Goal: Task Accomplishment & Management: Manage account settings

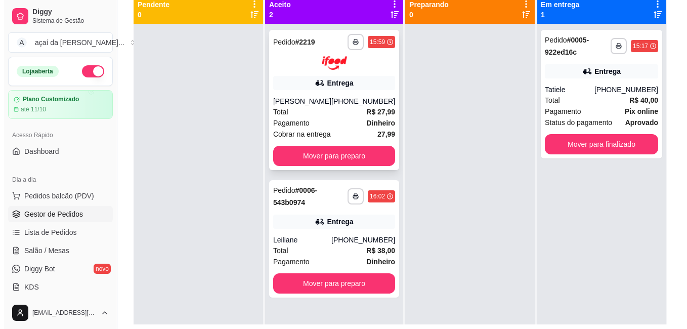
scroll to position [28, 0]
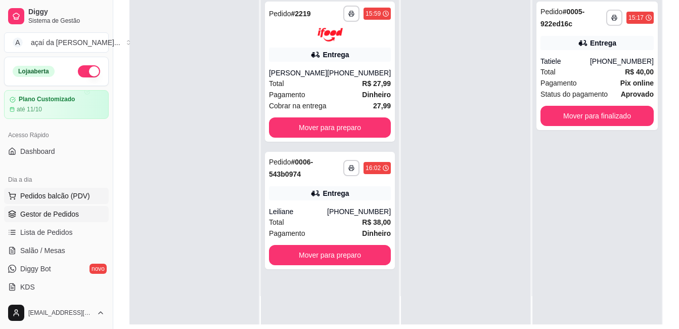
click at [74, 201] on button "Pedidos balcão (PDV)" at bounding box center [56, 196] width 105 height 16
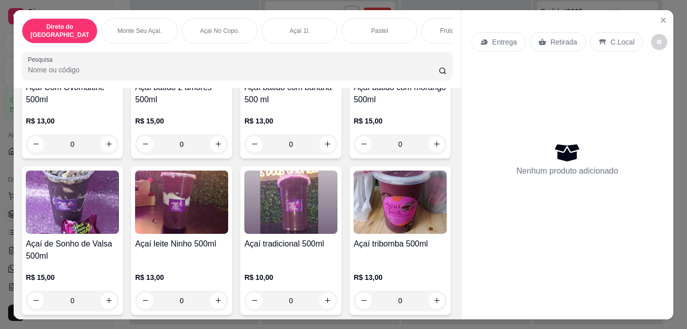
scroll to position [657, 0]
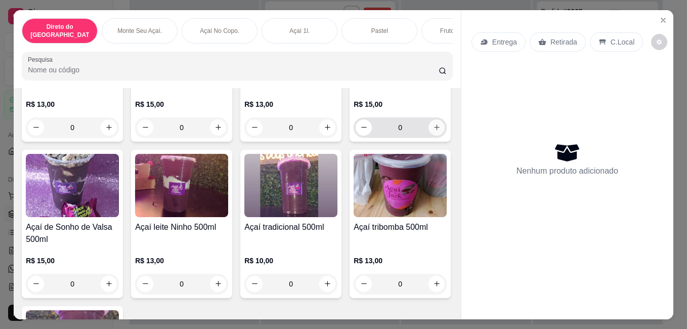
click at [428, 136] on button "increase-product-quantity" at bounding box center [436, 127] width 16 height 16
type input "1"
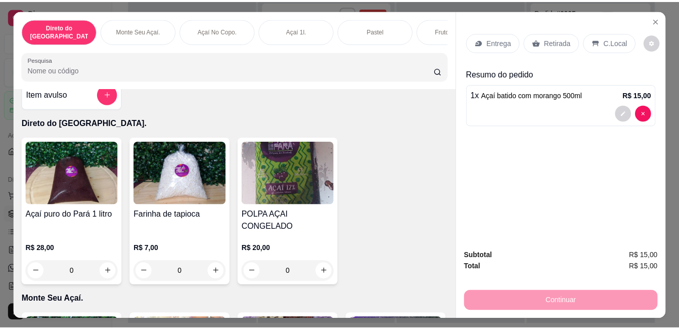
scroll to position [0, 0]
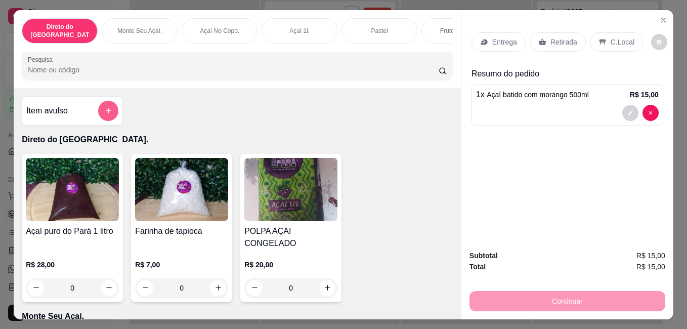
click at [98, 104] on button "add-separate-item" at bounding box center [108, 111] width 20 height 20
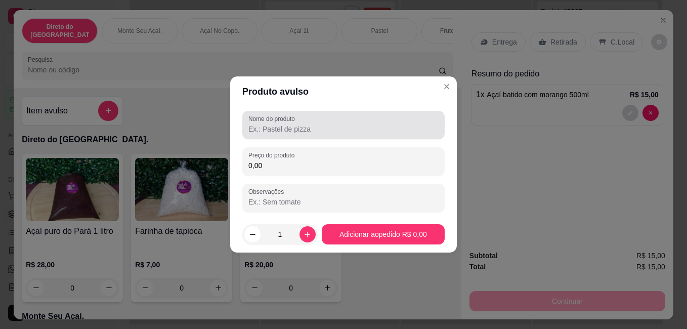
click at [279, 119] on label "Nome do produto" at bounding box center [273, 118] width 50 height 9
click at [279, 124] on input "Nome do produto" at bounding box center [343, 129] width 190 height 10
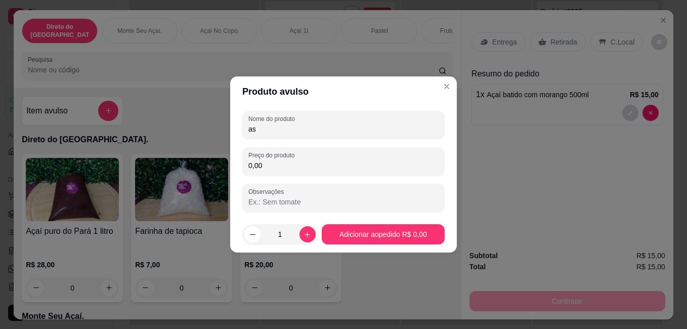
type input "a"
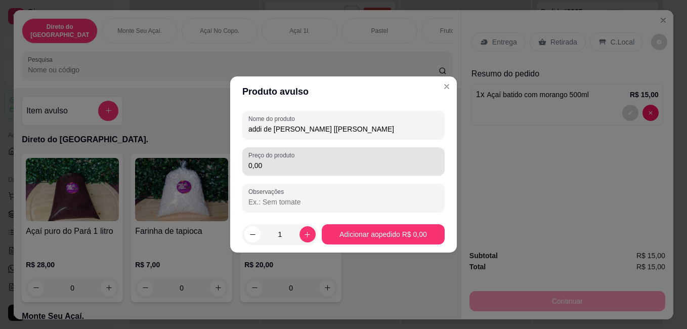
type input "addi de [PERSON_NAME] [[PERSON_NAME]"
click at [340, 156] on div "0,00" at bounding box center [343, 161] width 190 height 20
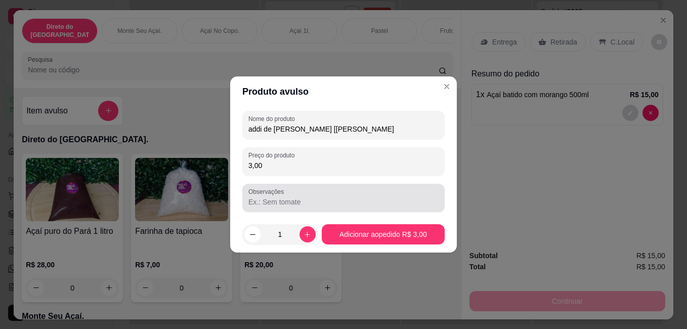
type input "3,00"
click at [324, 197] on input "Observações" at bounding box center [343, 202] width 190 height 10
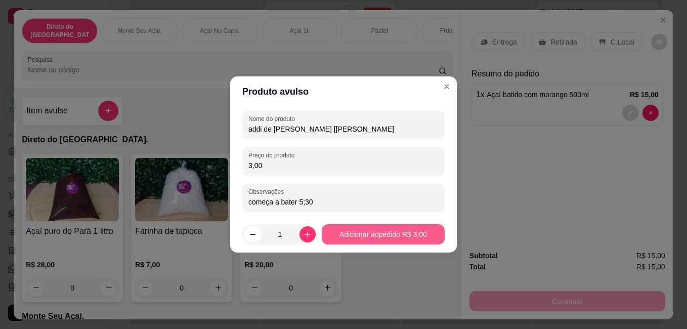
type input "começa a bater 5;30"
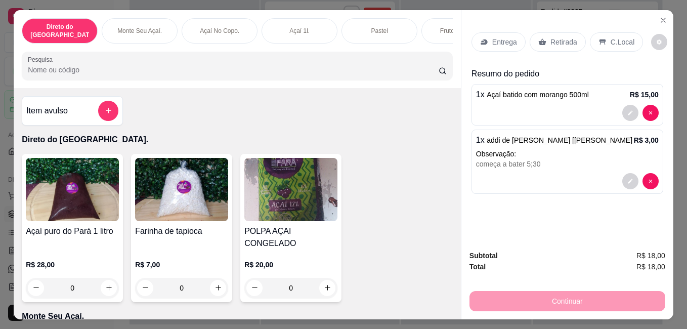
click at [556, 37] on p "Retirada" at bounding box center [563, 42] width 27 height 10
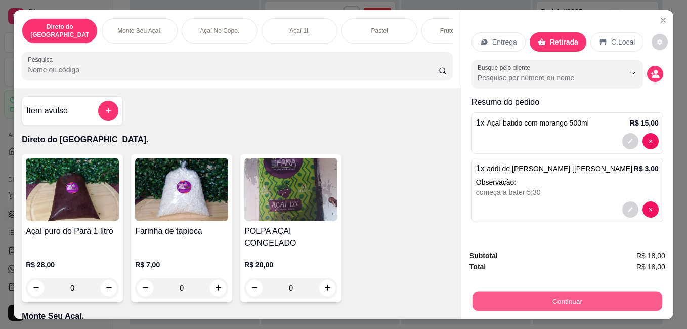
click at [484, 297] on button "Continuar" at bounding box center [567, 301] width 190 height 20
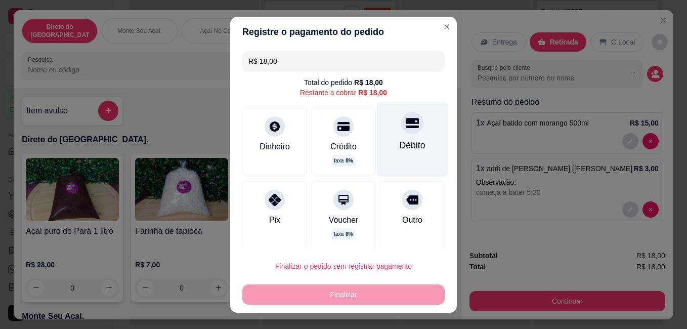
drag, startPoint x: 372, startPoint y: 108, endPoint x: 404, endPoint y: 126, distance: 36.5
click at [377, 107] on div "Débito" at bounding box center [412, 139] width 71 height 74
type input "R$ 0,00"
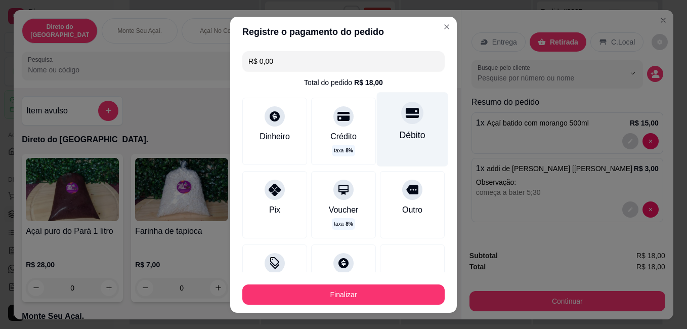
click at [405, 109] on div at bounding box center [412, 113] width 22 height 22
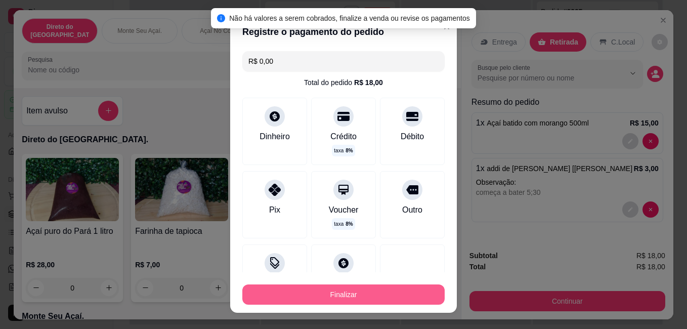
click at [364, 297] on button "Finalizar" at bounding box center [343, 294] width 202 height 20
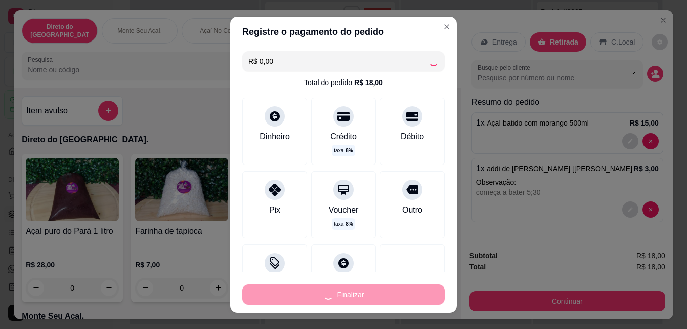
type input "0"
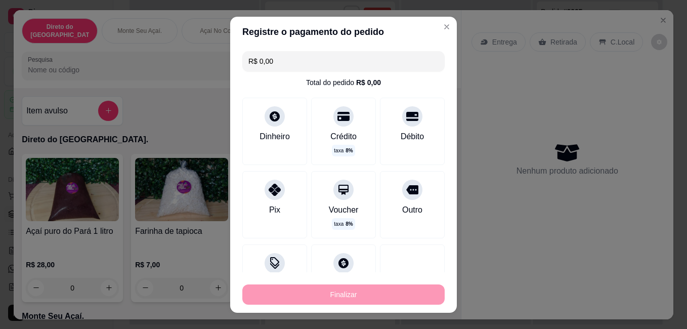
type input "-R$ 18,00"
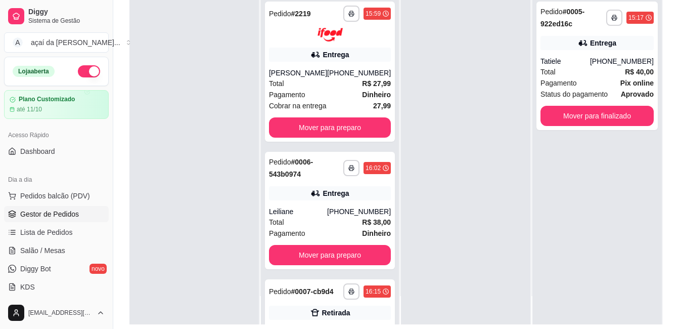
scroll to position [12, 0]
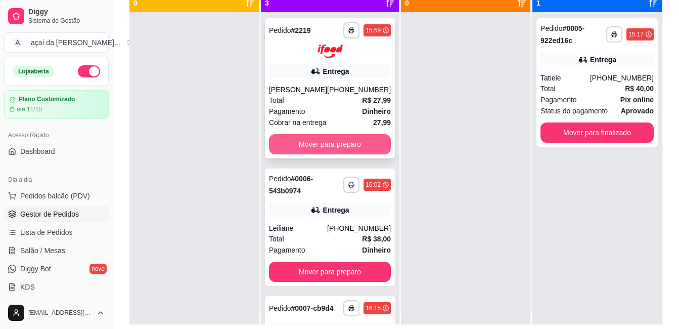
click at [362, 144] on button "Mover para preparo" at bounding box center [330, 144] width 122 height 20
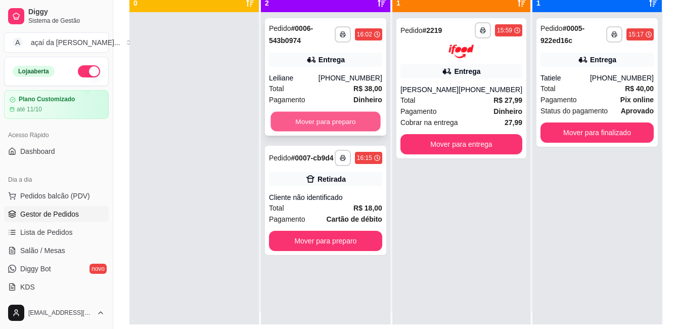
click at [358, 122] on button "Mover para preparo" at bounding box center [326, 122] width 110 height 20
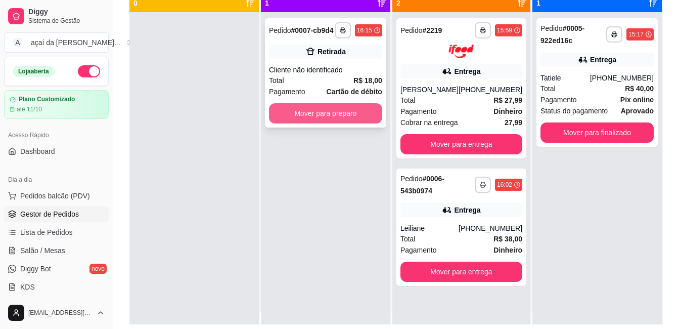
click at [358, 118] on button "Mover para preparo" at bounding box center [325, 113] width 113 height 20
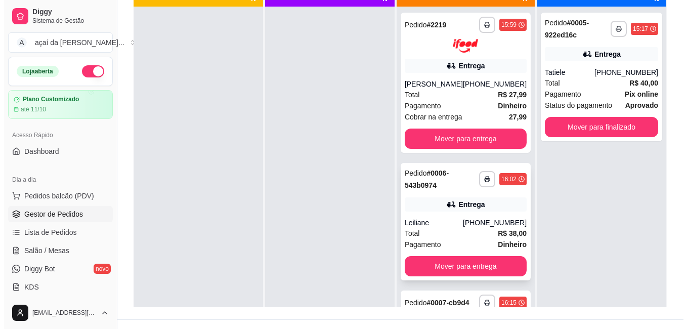
scroll to position [17, 0]
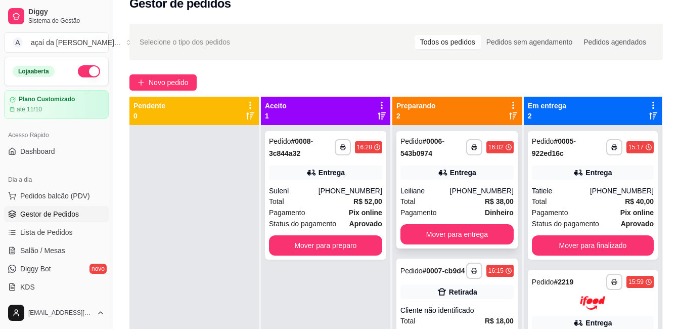
click at [449, 140] on div "Pedido # 0006-543b0974" at bounding box center [434, 147] width 66 height 24
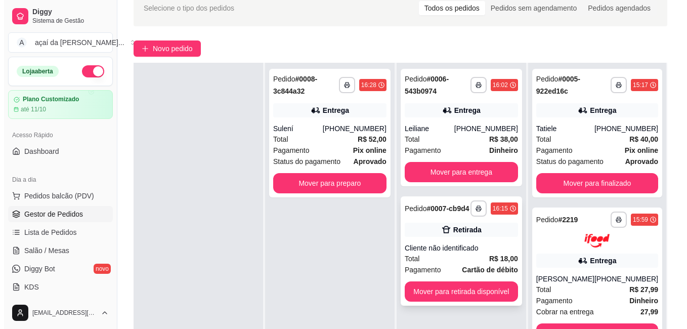
scroll to position [67, 0]
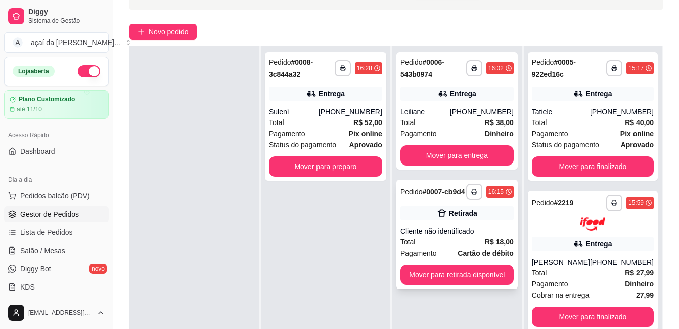
click at [445, 218] on div "Retirada" at bounding box center [457, 213] width 113 height 14
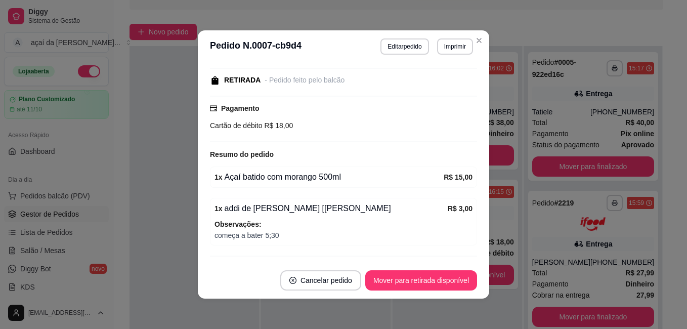
scroll to position [128, 0]
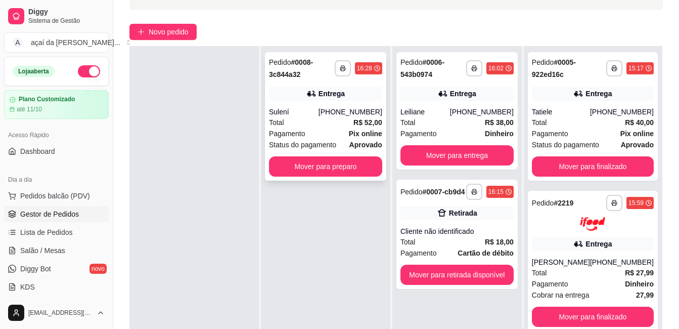
click at [319, 108] on div "Sulení" at bounding box center [294, 112] width 50 height 10
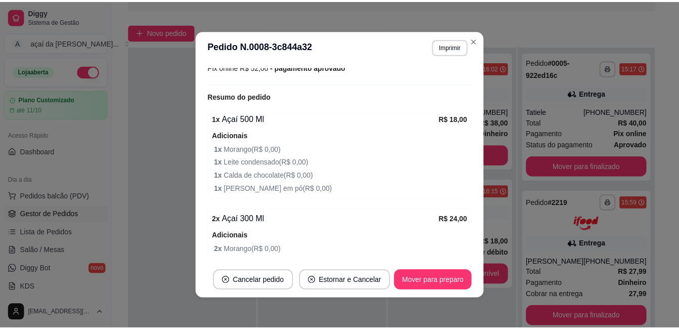
scroll to position [408, 0]
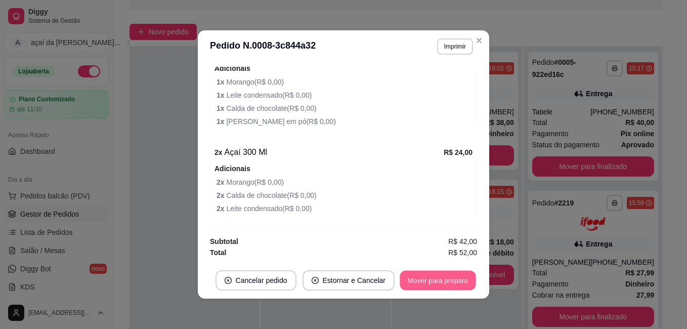
click at [399, 282] on button "Mover para preparo" at bounding box center [437, 281] width 76 height 20
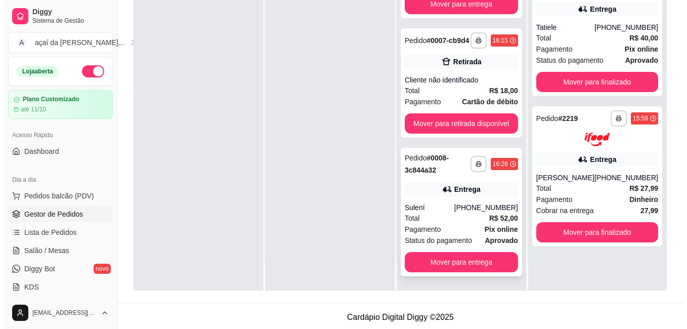
scroll to position [154, 0]
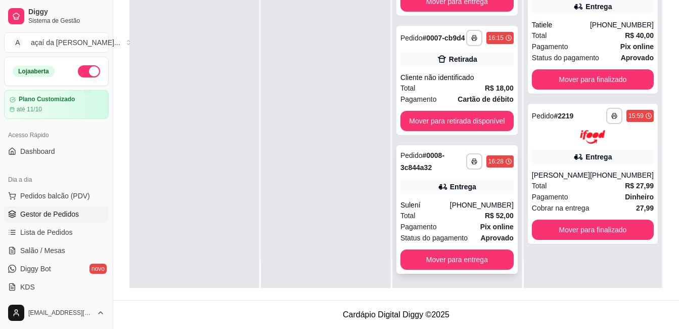
click at [459, 216] on div "Total R$ 52,00" at bounding box center [457, 215] width 113 height 11
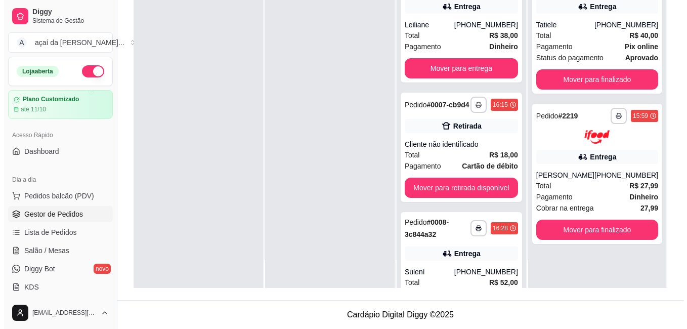
scroll to position [0, 0]
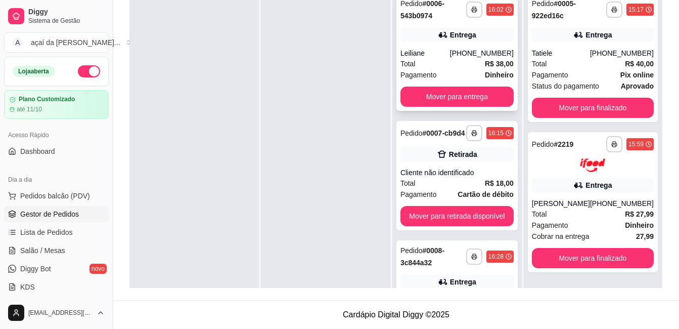
click at [461, 54] on div "[PHONE_NUMBER]" at bounding box center [482, 53] width 64 height 10
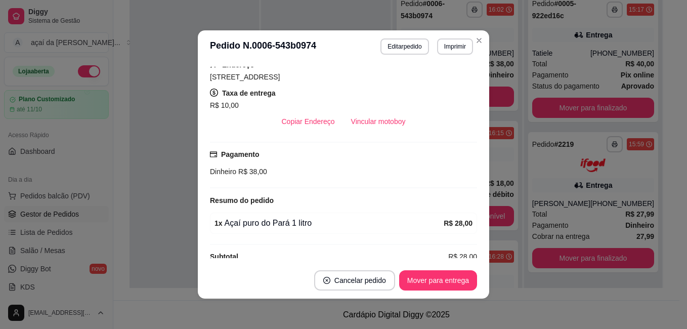
scroll to position [252, 0]
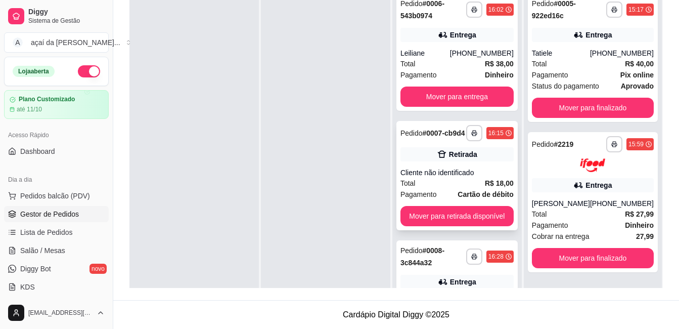
click at [443, 137] on div "Pedido # 0007-cb9d4" at bounding box center [433, 133] width 65 height 12
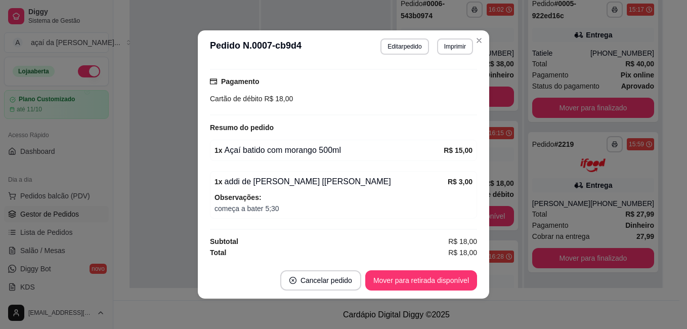
scroll to position [112, 0]
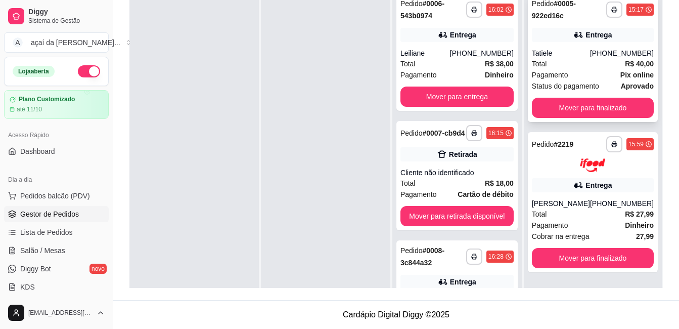
click at [575, 50] on div "Tatiele" at bounding box center [561, 53] width 58 height 10
click at [426, 46] on div "**********" at bounding box center [456, 51] width 121 height 117
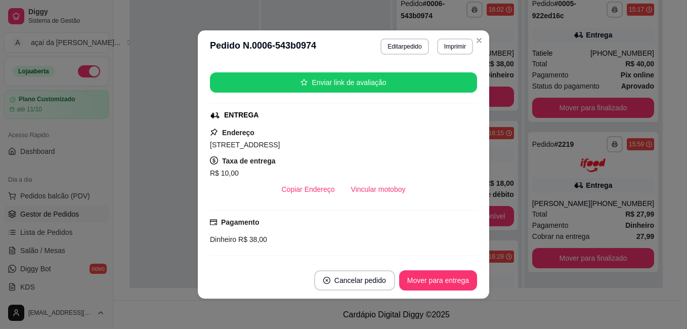
scroll to position [202, 0]
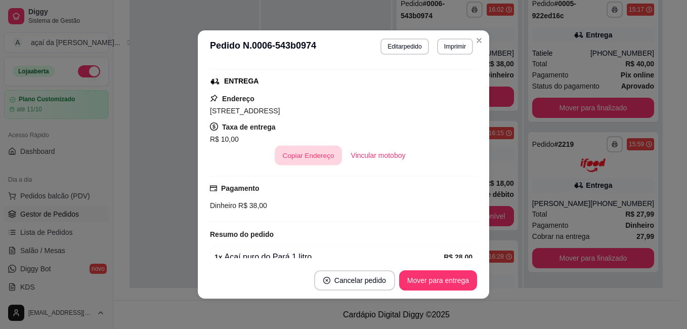
click at [312, 151] on button "Copiar Endereço" at bounding box center [308, 156] width 67 height 20
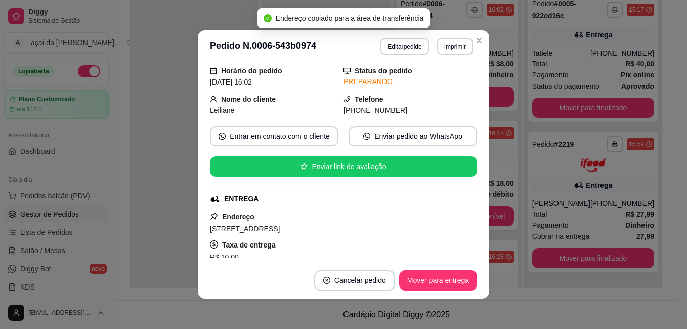
scroll to position [67, 0]
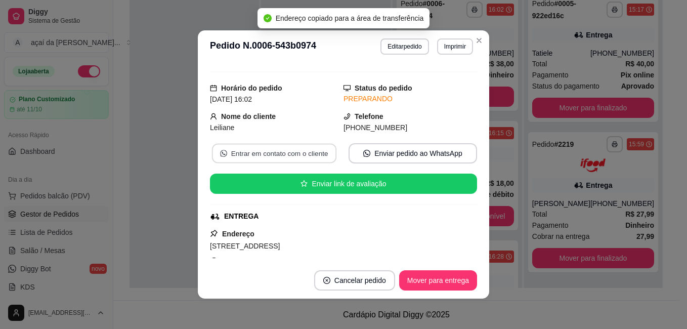
click at [312, 151] on button "Entrar em contato com o cliente" at bounding box center [274, 154] width 124 height 20
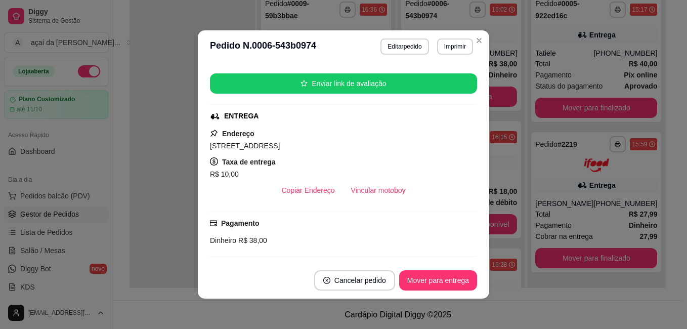
scroll to position [168, 0]
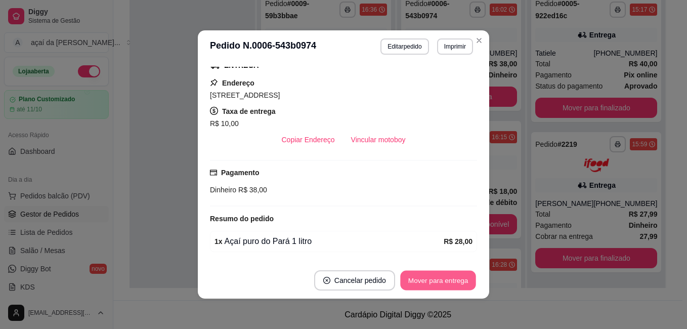
click at [400, 278] on button "Mover para entrega" at bounding box center [438, 281] width 76 height 20
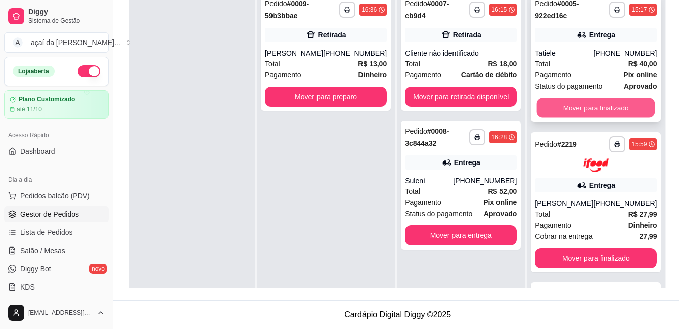
click at [597, 107] on button "Mover para finalizado" at bounding box center [596, 108] width 118 height 20
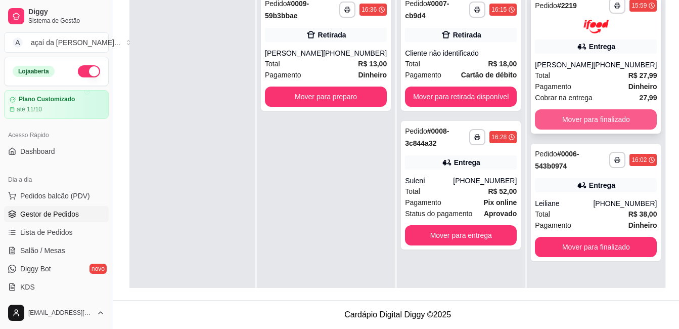
click at [559, 115] on button "Mover para finalizado" at bounding box center [596, 119] width 122 height 20
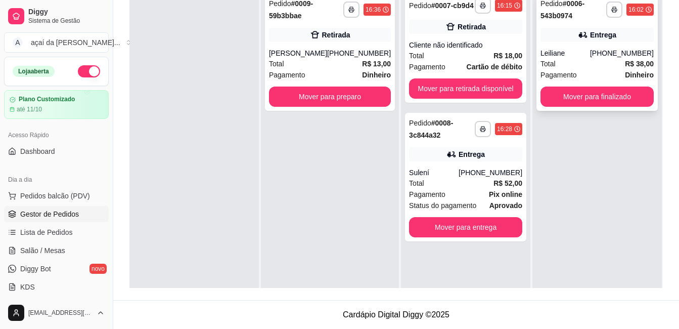
click at [552, 51] on div "Leiliane" at bounding box center [566, 53] width 50 height 10
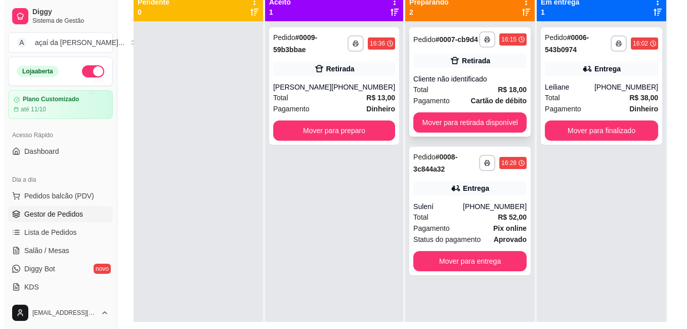
scroll to position [104, 0]
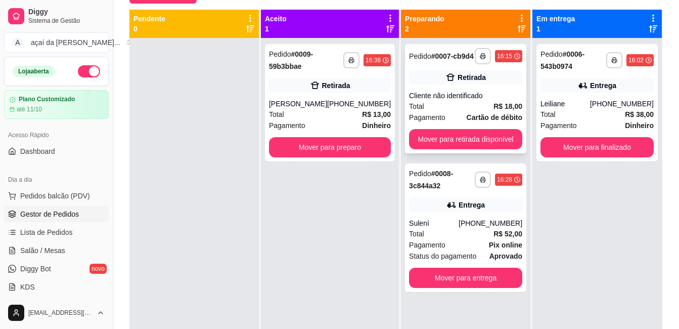
click at [443, 104] on div "Total R$ 18,00" at bounding box center [465, 106] width 113 height 11
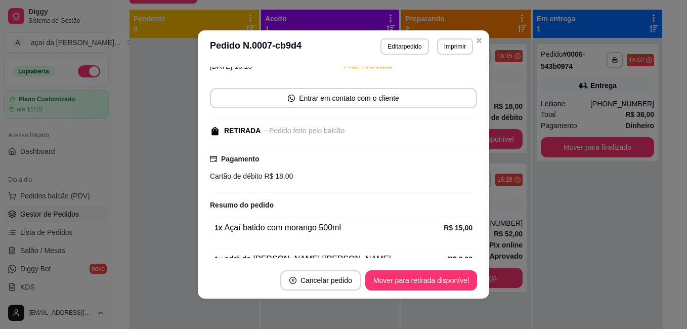
scroll to position [101, 0]
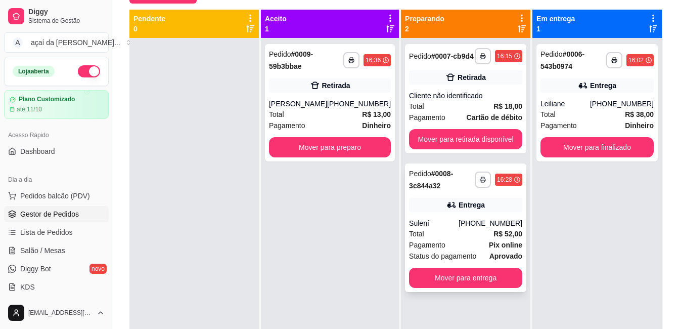
click at [455, 232] on div "Total R$ 52,00" at bounding box center [465, 233] width 113 height 11
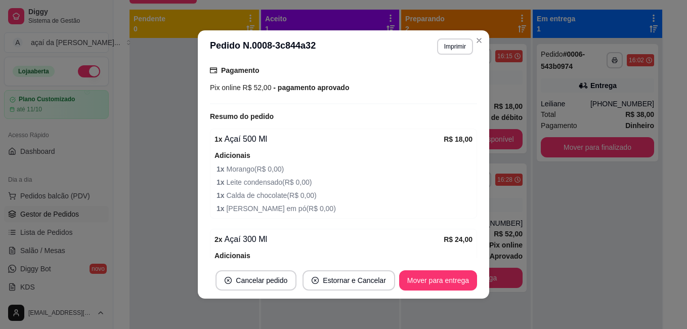
scroll to position [371, 0]
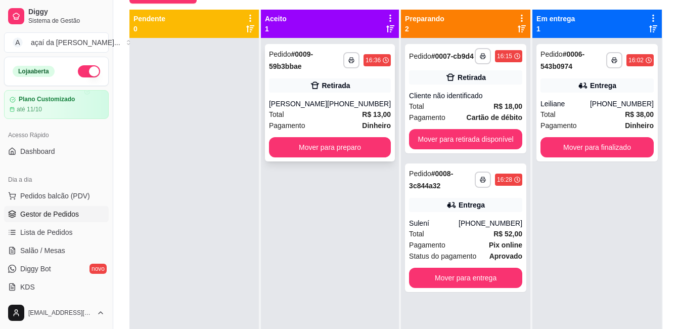
click at [356, 99] on div "[PHONE_NUMBER]" at bounding box center [359, 104] width 64 height 10
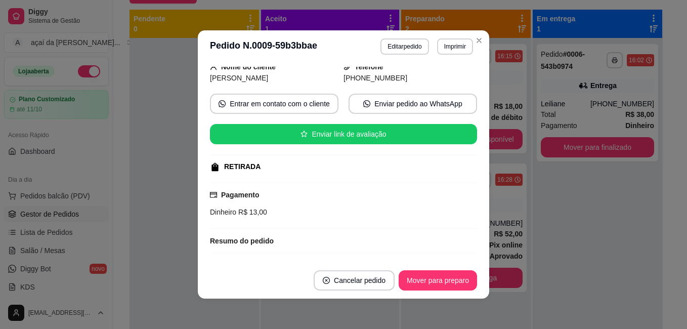
scroll to position [123, 0]
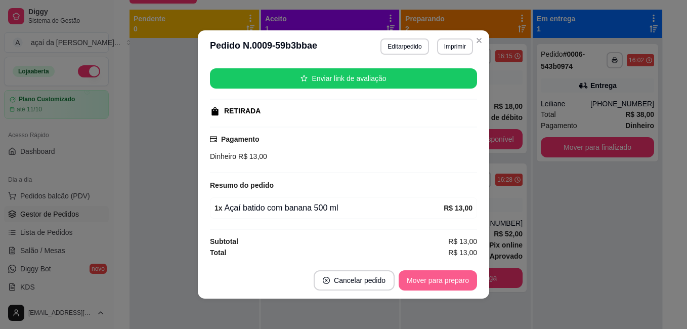
click at [420, 283] on button "Mover para preparo" at bounding box center [437, 280] width 78 height 20
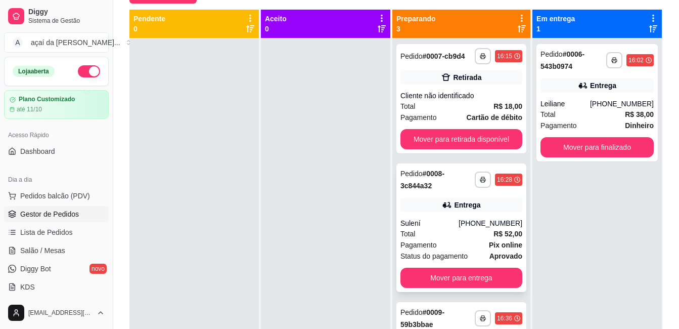
click at [417, 228] on div "Sulení" at bounding box center [430, 223] width 58 height 10
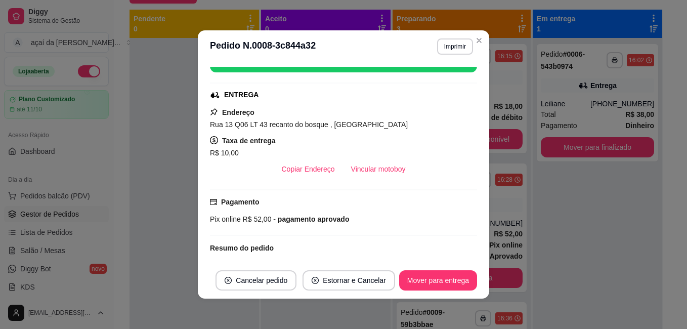
scroll to position [138, 0]
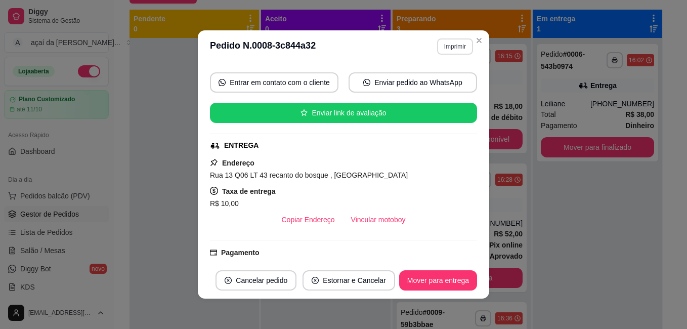
click at [458, 51] on button "Imprimir" at bounding box center [455, 46] width 36 height 16
click at [413, 75] on button "IMPRESSORA" at bounding box center [434, 82] width 71 height 16
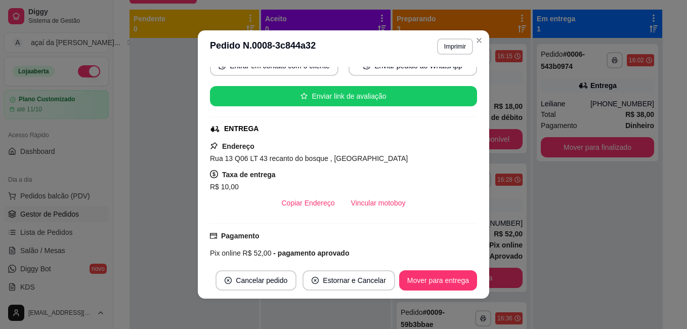
scroll to position [171, 0]
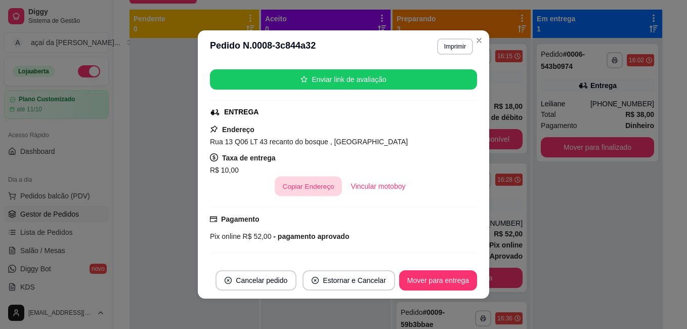
click at [302, 195] on button "Copiar Endereço" at bounding box center [308, 186] width 67 height 20
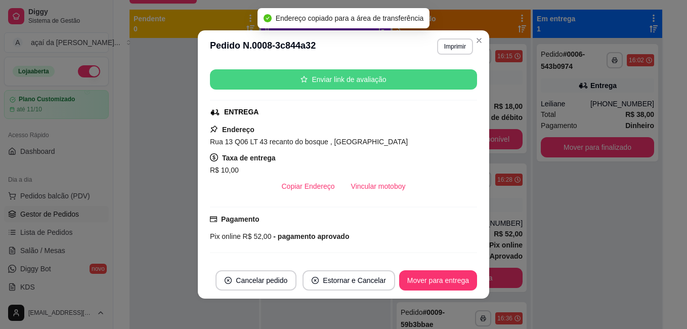
scroll to position [138, 0]
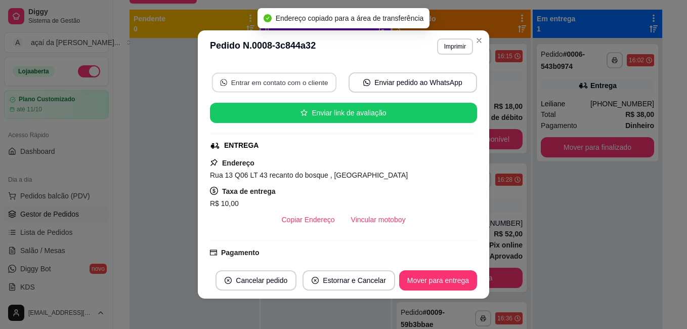
click at [303, 80] on button "Entrar em contato com o cliente" at bounding box center [274, 83] width 124 height 20
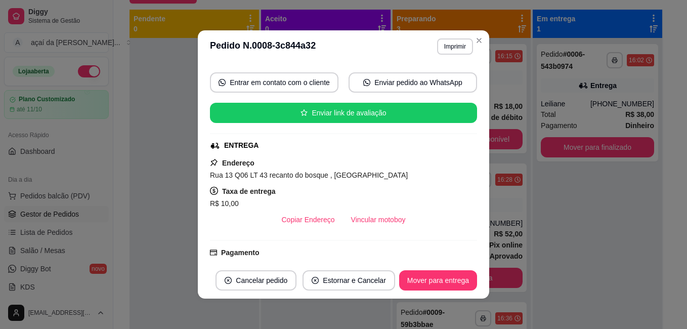
scroll to position [88, 0]
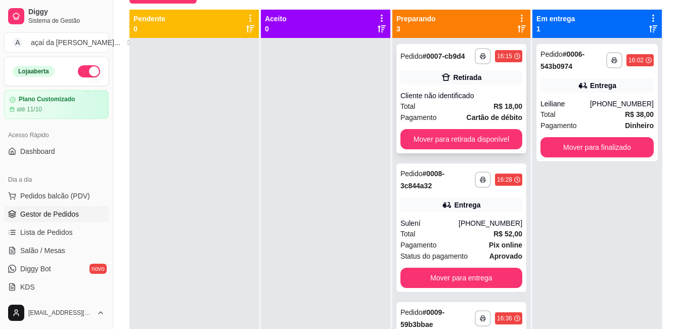
click at [460, 101] on div "Cliente não identificado" at bounding box center [462, 96] width 122 height 10
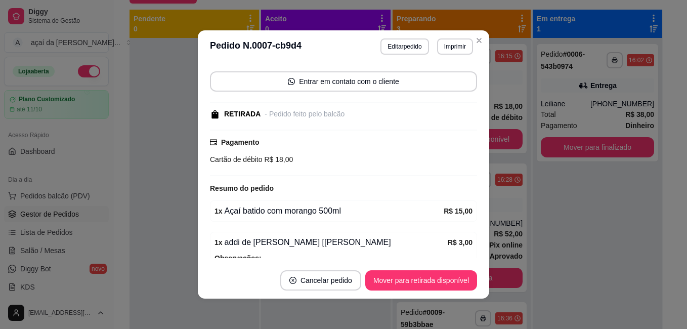
scroll to position [128, 0]
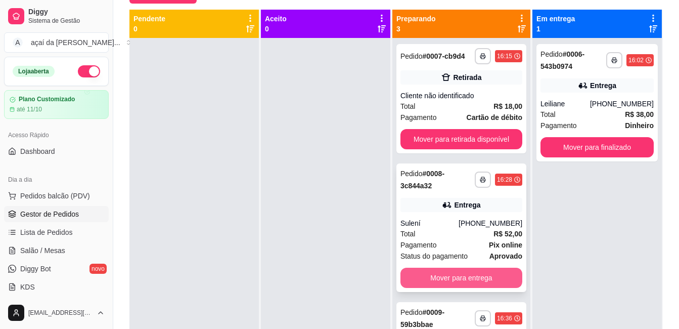
click at [464, 282] on button "Mover para entrega" at bounding box center [462, 278] width 122 height 20
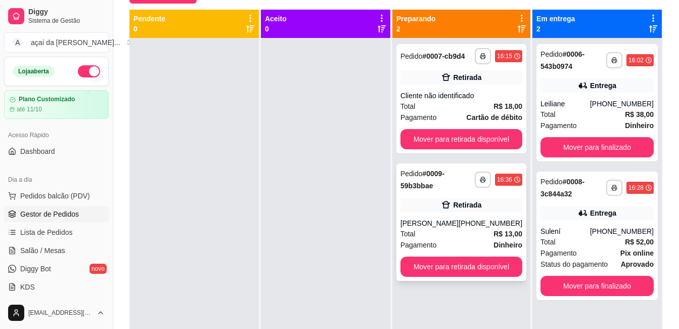
click at [417, 211] on div "Retirada" at bounding box center [462, 205] width 122 height 14
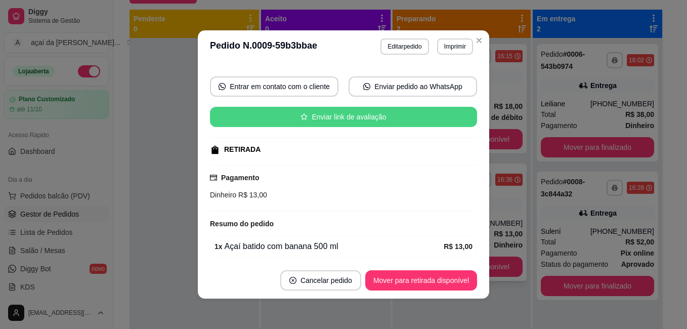
scroll to position [123, 0]
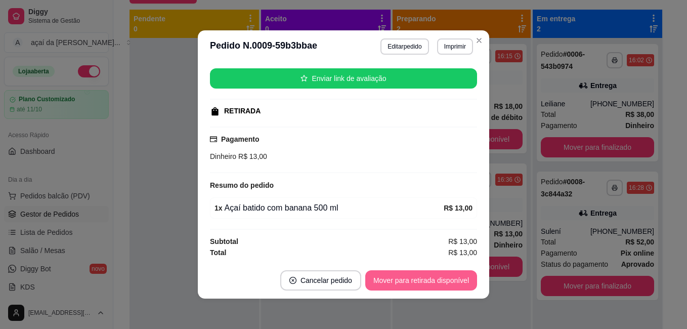
click at [430, 280] on button "Mover para retirada disponível" at bounding box center [421, 280] width 112 height 20
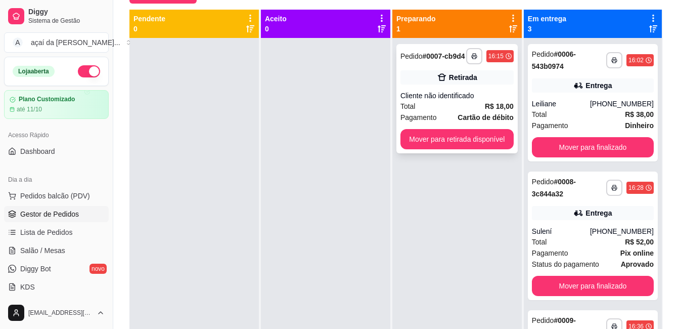
click at [413, 98] on div "Cliente não identificado" at bounding box center [457, 96] width 113 height 10
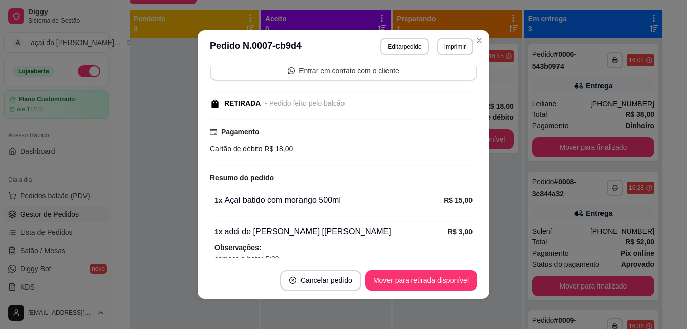
scroll to position [61, 0]
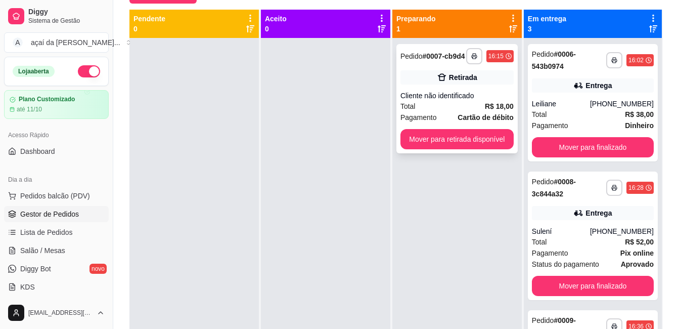
click at [429, 82] on div "Retirada" at bounding box center [457, 77] width 113 height 14
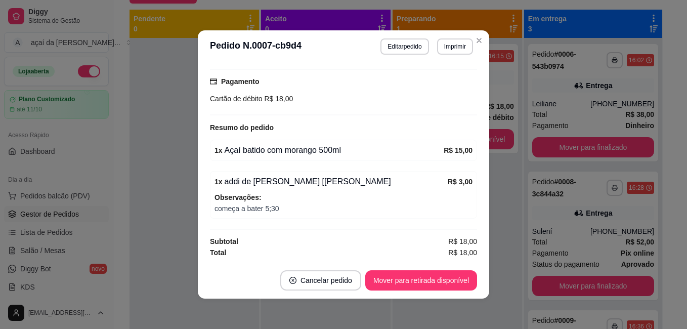
scroll to position [2, 0]
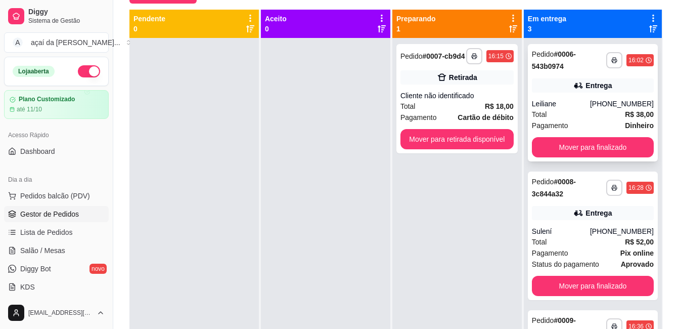
click at [593, 88] on div "Entrega" at bounding box center [599, 85] width 26 height 10
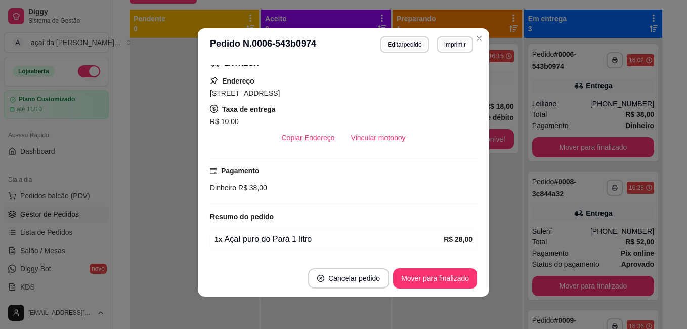
scroll to position [252, 0]
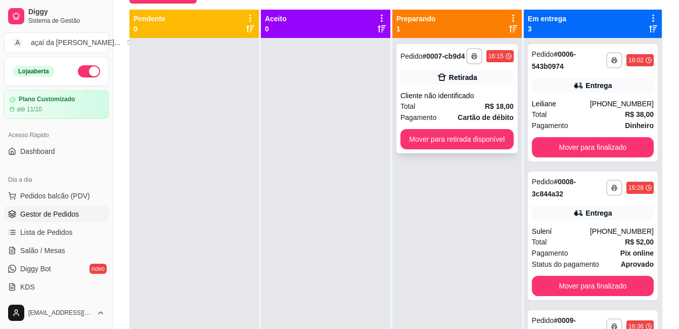
click at [463, 93] on div "Cliente não identificado" at bounding box center [457, 96] width 113 height 10
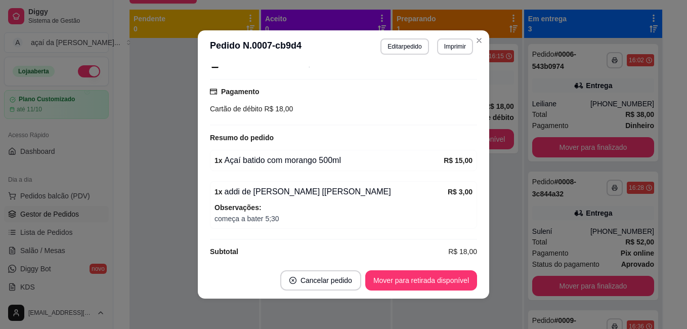
scroll to position [128, 0]
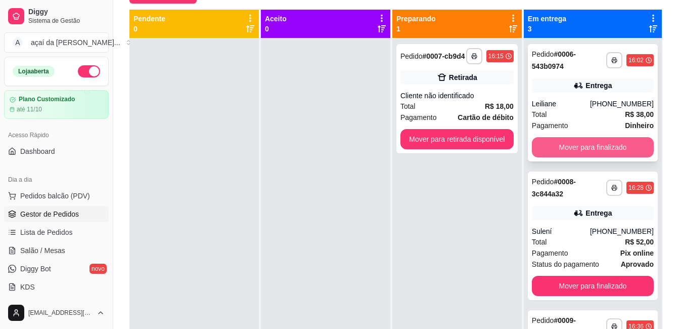
click at [579, 144] on button "Mover para finalizado" at bounding box center [593, 147] width 122 height 20
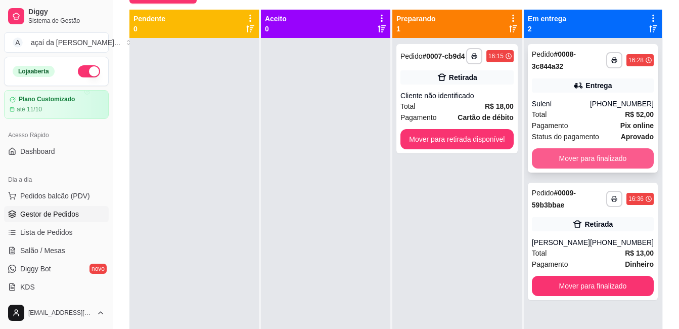
click at [564, 150] on button "Mover para finalizado" at bounding box center [593, 158] width 122 height 20
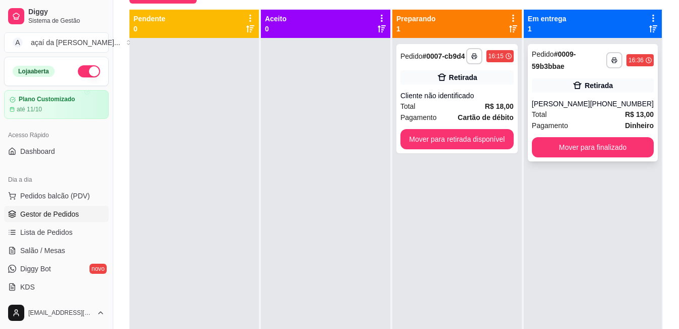
click at [559, 69] on strong "# 0009-59b3bbae" at bounding box center [554, 60] width 44 height 20
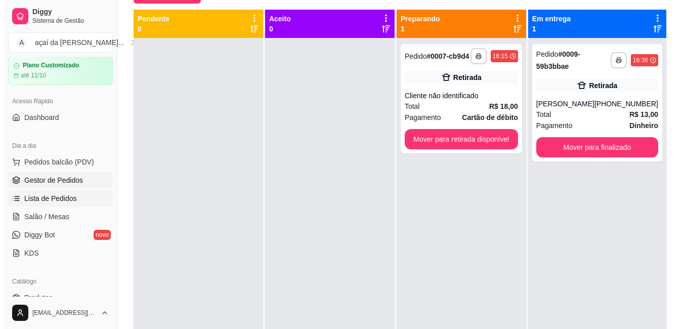
scroll to position [51, 0]
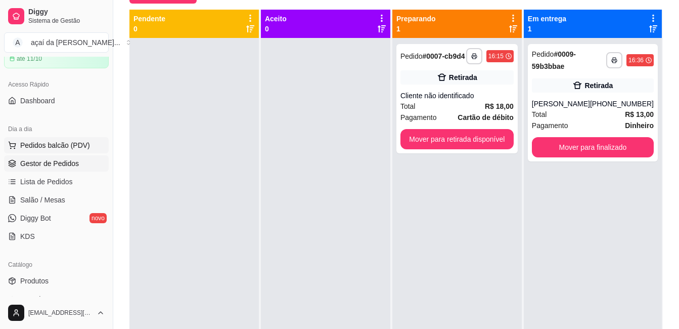
click at [46, 151] on button "Pedidos balcão (PDV)" at bounding box center [56, 145] width 105 height 16
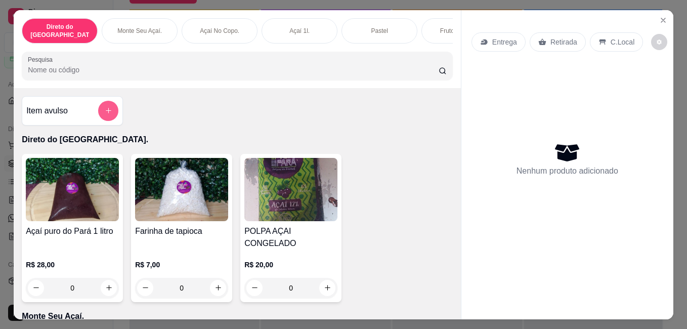
click at [105, 109] on icon "add-separate-item" at bounding box center [109, 111] width 8 height 8
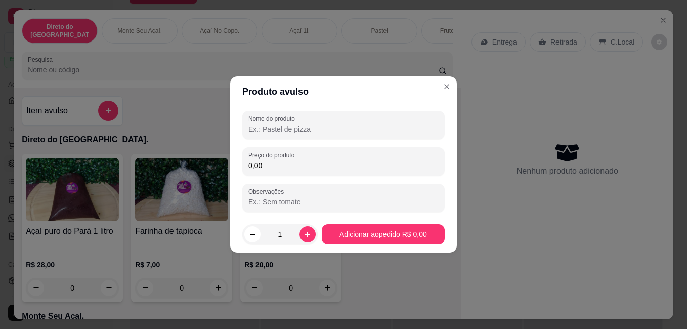
click at [327, 133] on input "Nome do produto" at bounding box center [343, 129] width 190 height 10
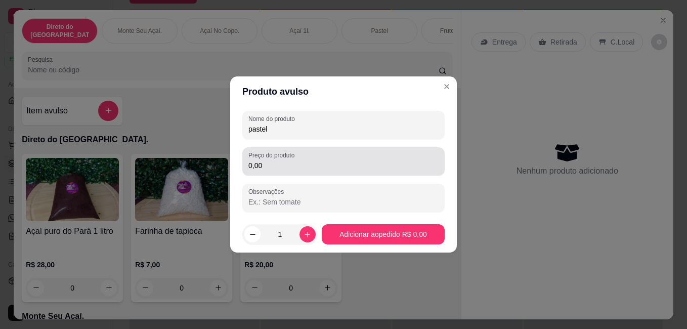
type input "pastel"
click at [304, 159] on div "0,00" at bounding box center [343, 161] width 190 height 20
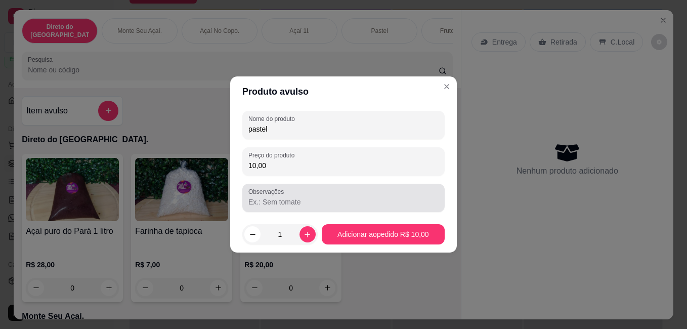
type input "10,00"
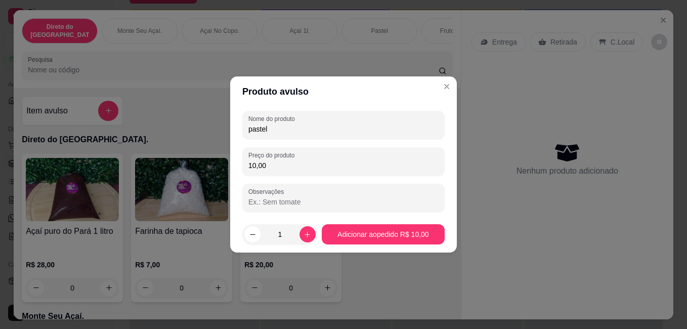
click at [320, 202] on input "Observações" at bounding box center [343, 202] width 190 height 10
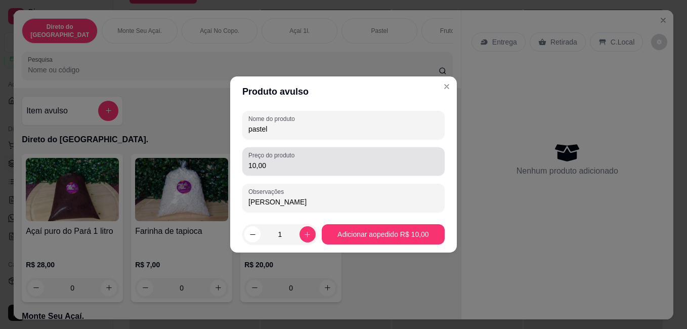
type input "[PERSON_NAME]"
click at [294, 164] on input "10,00" at bounding box center [343, 165] width 190 height 10
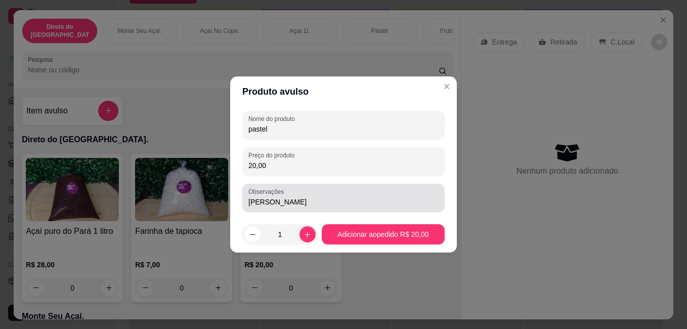
type input "20,00"
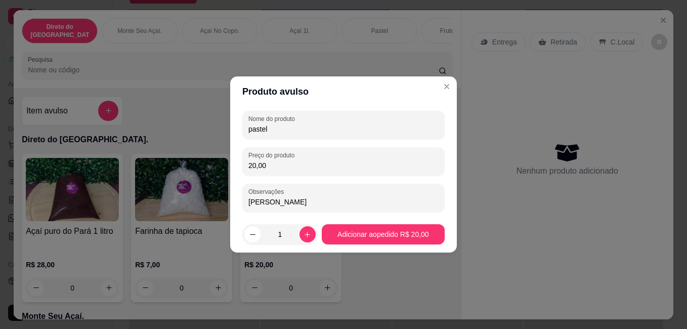
drag, startPoint x: 341, startPoint y: 206, endPoint x: 339, endPoint y: 186, distance: 20.8
click at [341, 204] on input "[PERSON_NAME]" at bounding box center [343, 202] width 190 height 10
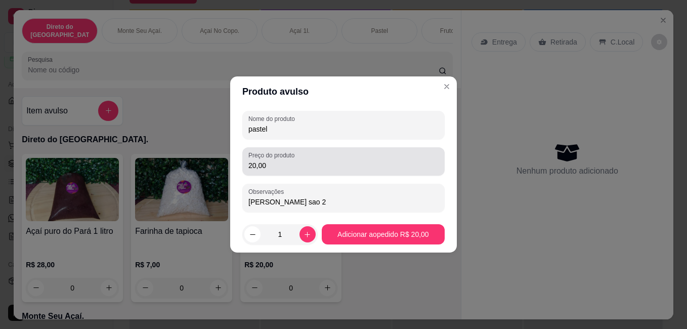
type input "[PERSON_NAME] sao 2"
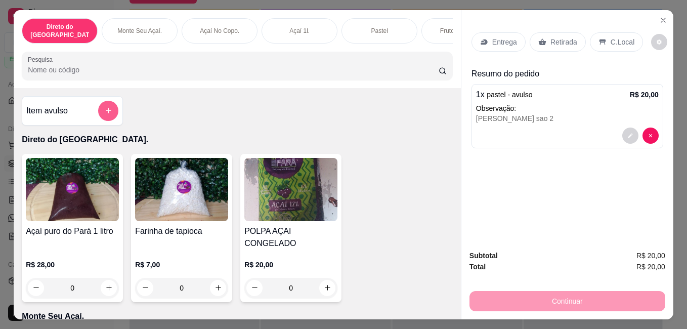
click at [100, 105] on button "add-separate-item" at bounding box center [108, 111] width 20 height 20
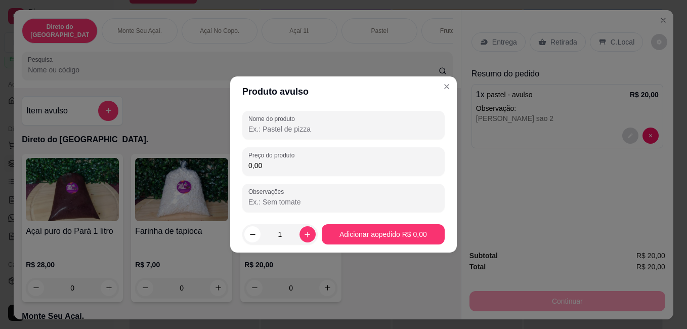
click at [334, 125] on input "Nome do produto" at bounding box center [343, 129] width 190 height 10
click at [259, 129] on input "pas6tel" at bounding box center [343, 129] width 190 height 10
type input "pas6tel"
drag, startPoint x: 315, startPoint y: 169, endPoint x: 323, endPoint y: 165, distance: 8.8
click at [317, 168] on input "0,00" at bounding box center [343, 165] width 190 height 10
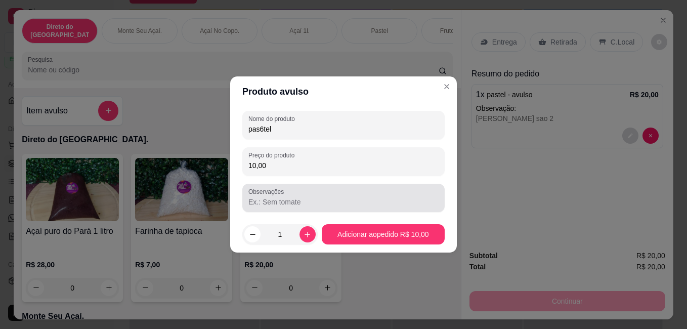
type input "10,00"
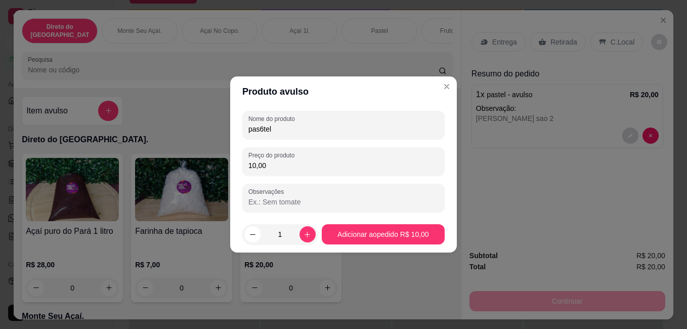
click at [329, 204] on input "Observações" at bounding box center [343, 202] width 190 height 10
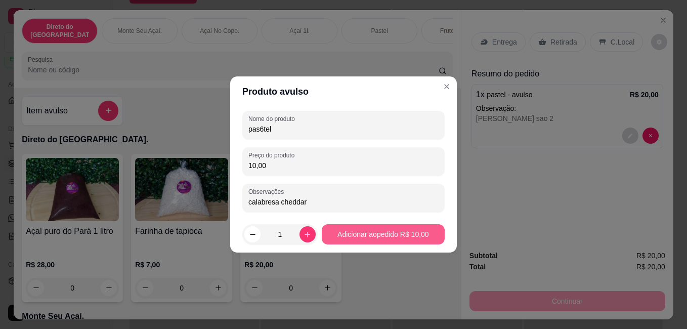
type input "calabresa cheddar"
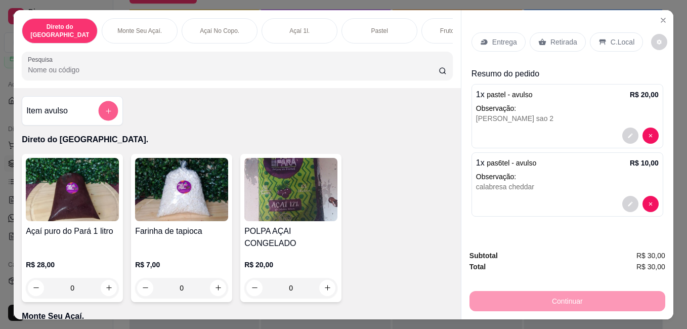
click at [111, 106] on button "add-separate-item" at bounding box center [109, 111] width 20 height 20
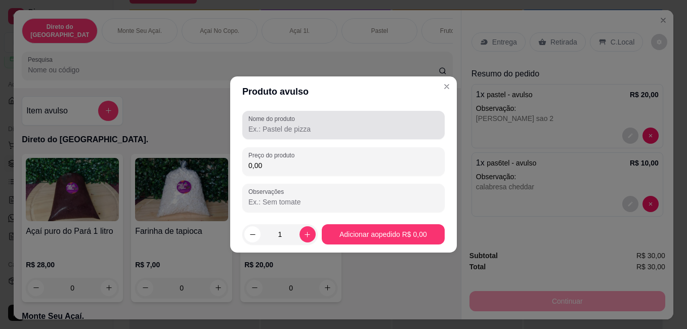
click at [297, 126] on input "Nome do produto" at bounding box center [343, 129] width 190 height 10
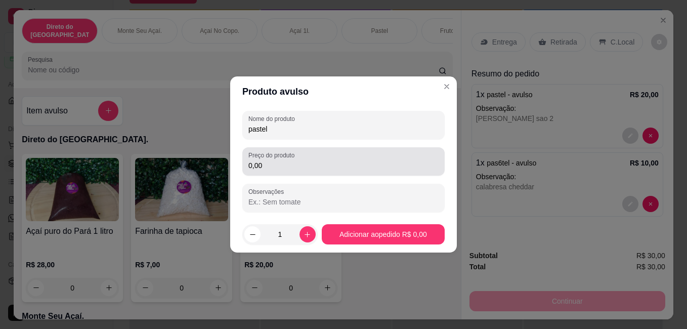
type input "pastel"
click at [314, 173] on div "Preço do produto 0,00" at bounding box center [343, 161] width 202 height 28
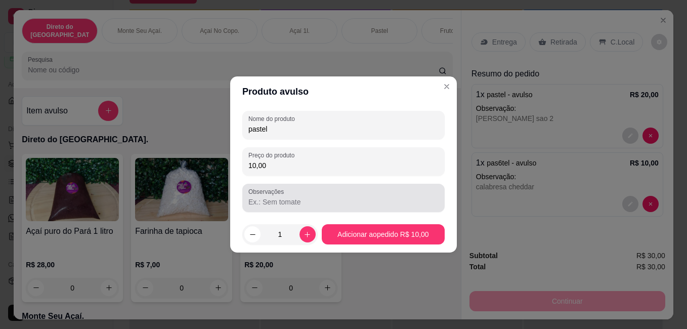
type input "10,00"
click at [331, 203] on input "Observações" at bounding box center [343, 202] width 190 height 10
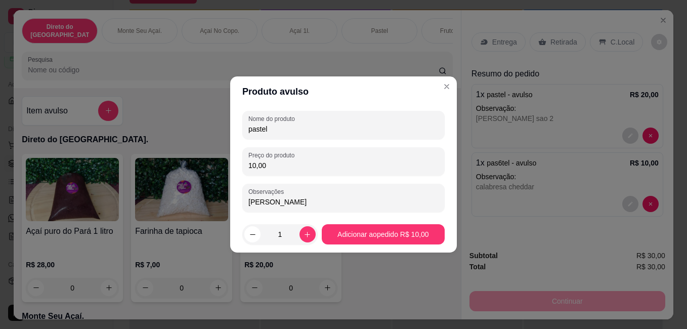
type input "[PERSON_NAME]"
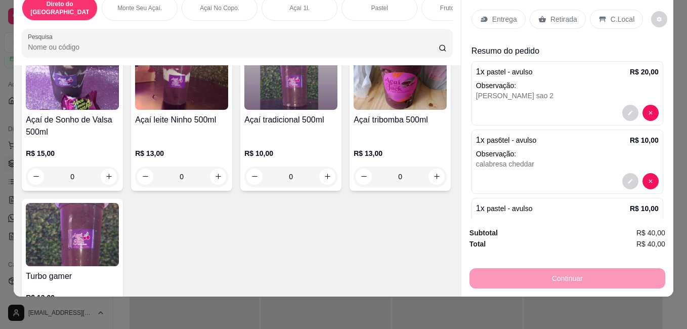
scroll to position [775, 0]
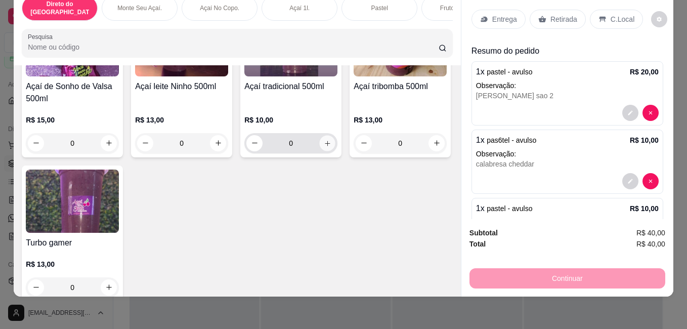
click at [320, 151] on button "increase-product-quantity" at bounding box center [328, 143] width 16 height 16
click at [323, 146] on icon "increase-product-quantity" at bounding box center [327, 143] width 8 height 8
type input "4"
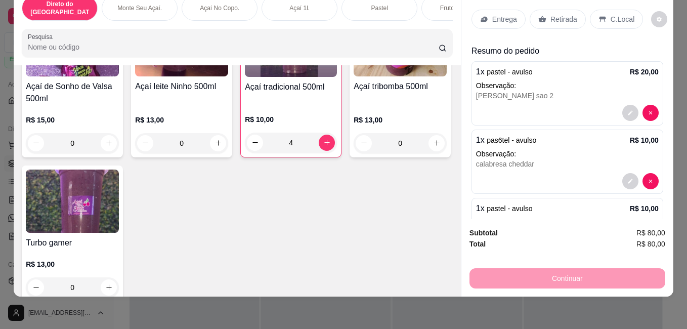
scroll to position [0, 0]
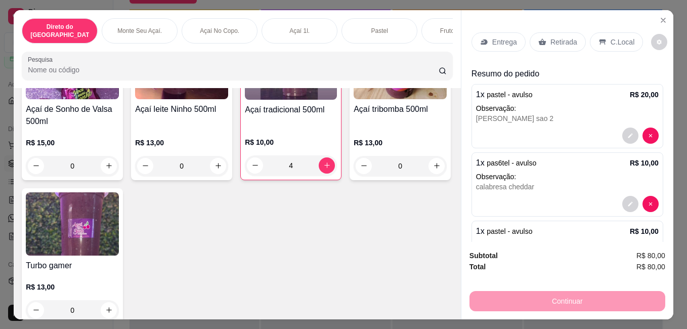
click at [557, 32] on div "Retirada" at bounding box center [557, 41] width 56 height 19
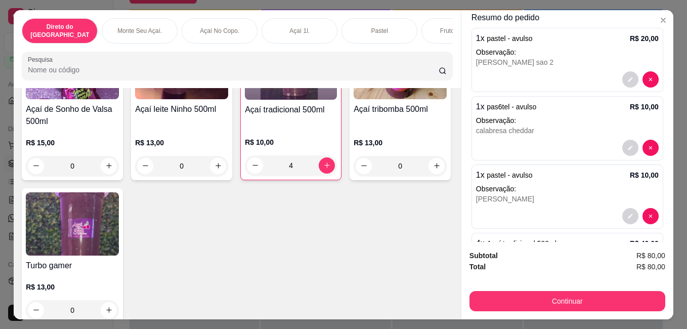
scroll to position [131, 0]
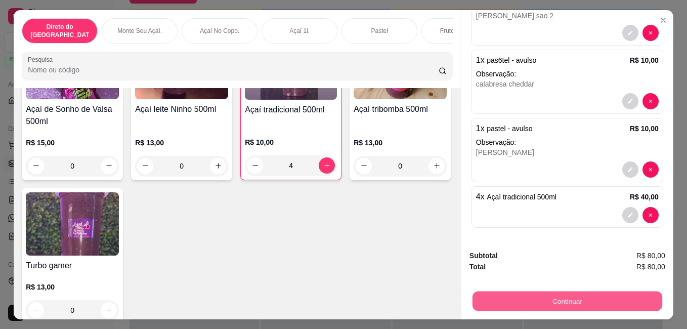
click at [589, 292] on button "Continuar" at bounding box center [567, 301] width 190 height 20
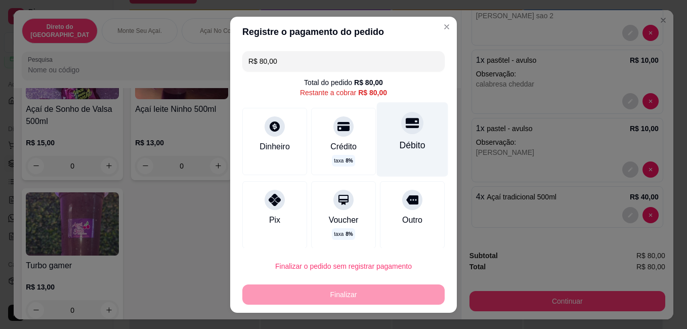
click at [401, 131] on div at bounding box center [412, 123] width 22 height 22
type input "R$ 0,00"
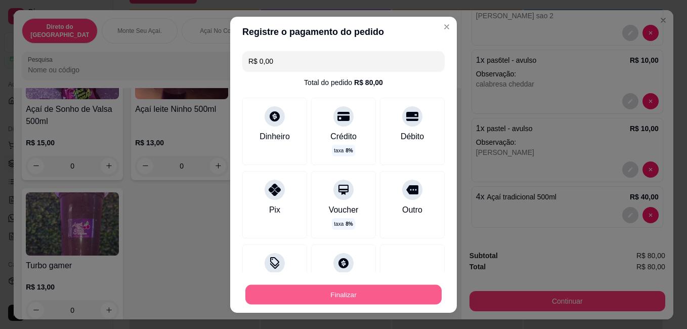
click at [354, 289] on button "Finalizar" at bounding box center [343, 294] width 196 height 20
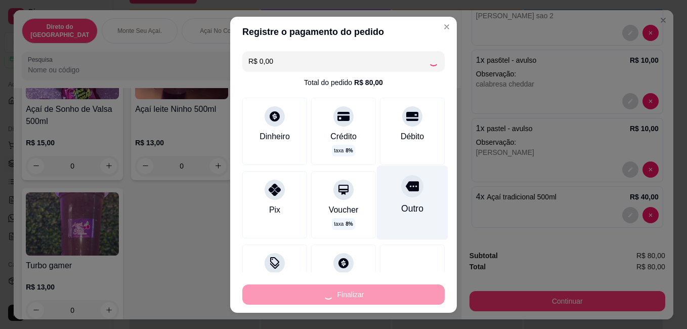
type input "0"
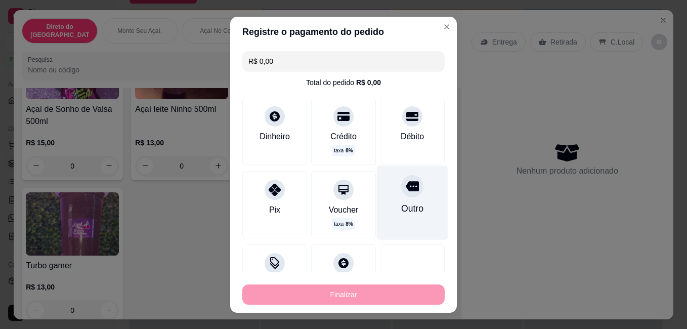
type input "-R$ 80,00"
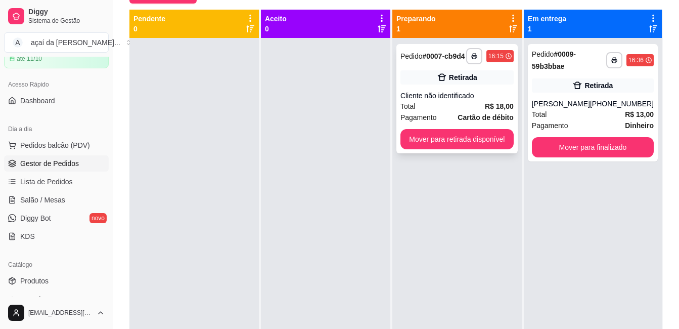
click at [476, 106] on div "Total R$ 18,00" at bounding box center [457, 106] width 113 height 11
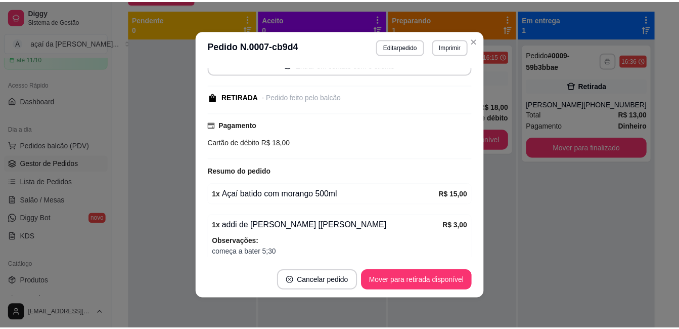
scroll to position [128, 0]
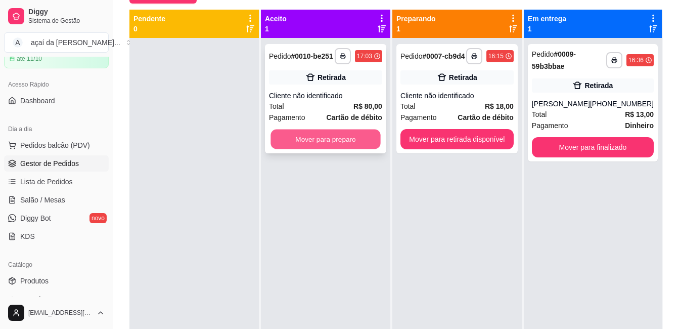
click at [345, 130] on button "Mover para preparo" at bounding box center [326, 139] width 110 height 20
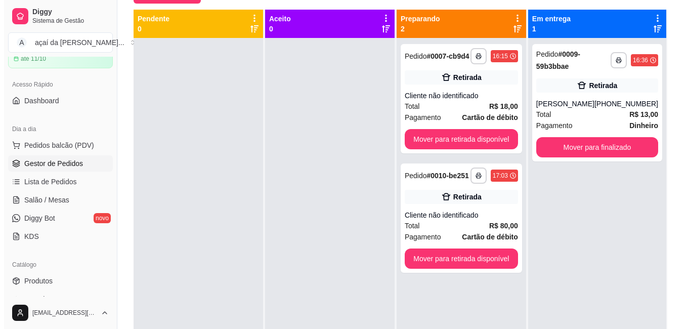
scroll to position [53, 0]
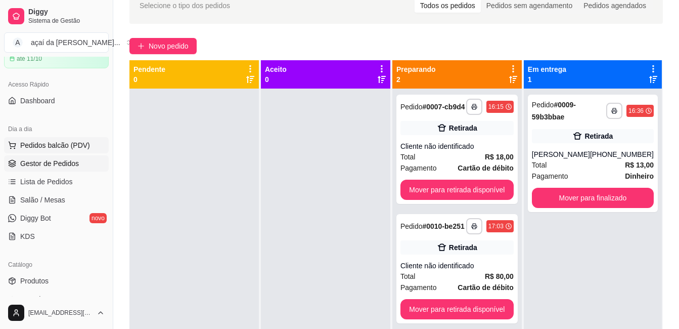
click at [86, 147] on button "Pedidos balcão (PDV)" at bounding box center [56, 145] width 105 height 16
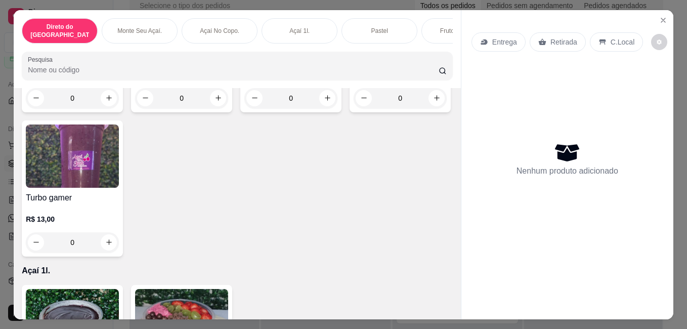
scroll to position [860, 0]
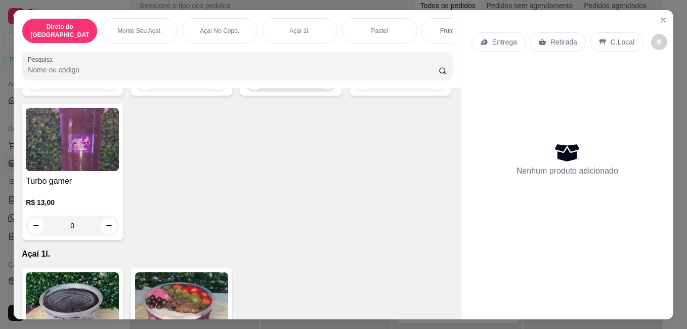
click at [325, 84] on icon "increase-product-quantity" at bounding box center [328, 81] width 6 height 6
type input "1"
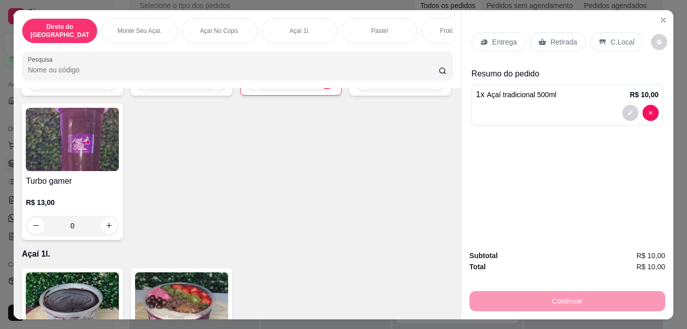
click at [550, 40] on p "Retirada" at bounding box center [563, 42] width 27 height 10
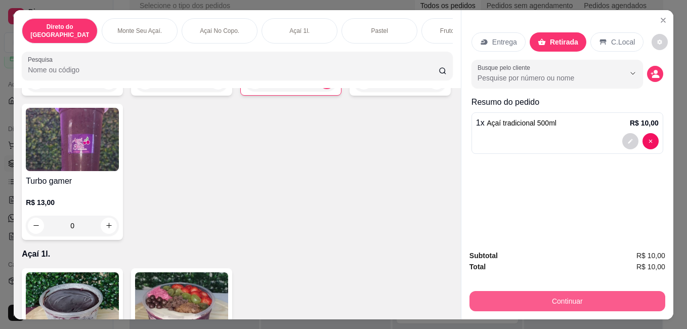
click at [574, 292] on button "Continuar" at bounding box center [567, 301] width 196 height 20
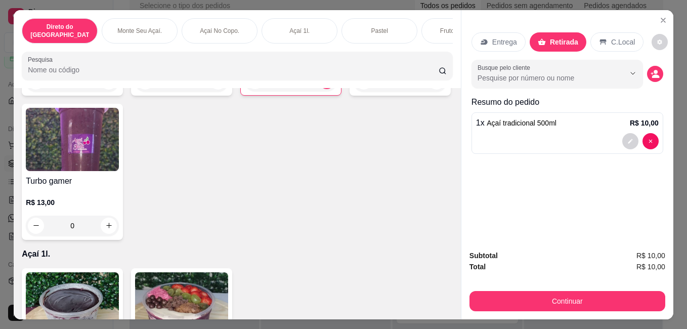
click at [566, 284] on div "Subtotal R$ 10,00 Total R$ 10,00 Continuar" at bounding box center [567, 280] width 196 height 61
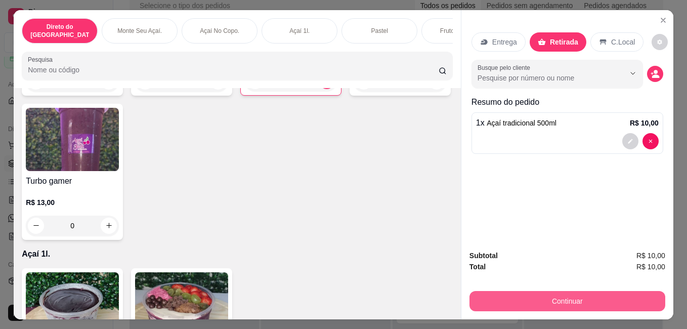
click at [566, 292] on button "Continuar" at bounding box center [567, 301] width 196 height 20
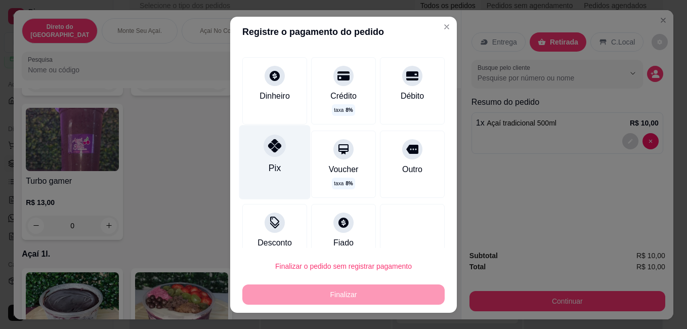
scroll to position [64, 0]
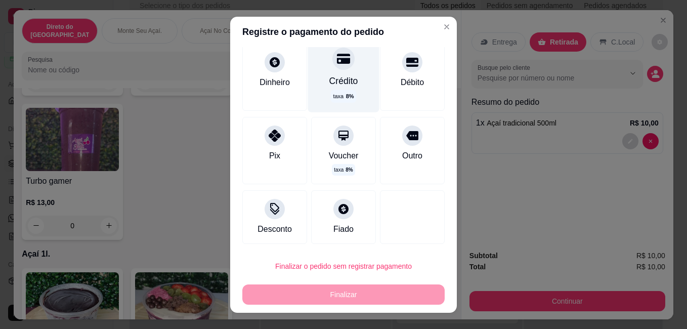
click at [341, 71] on div "Crédito taxa 8 %" at bounding box center [343, 75] width 71 height 74
type input "R$ 0,00"
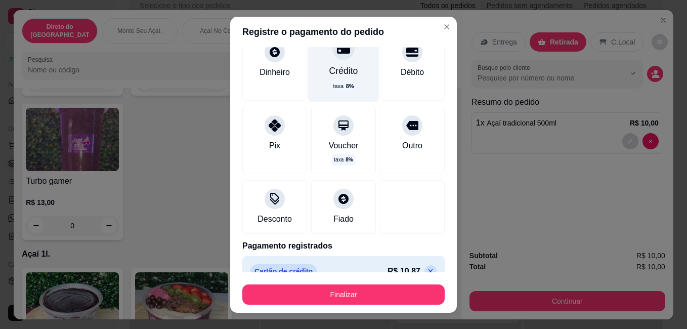
scroll to position [54, 0]
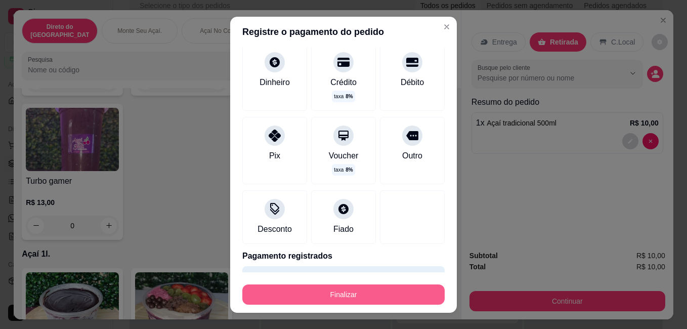
click at [358, 285] on button "Finalizar" at bounding box center [343, 294] width 202 height 20
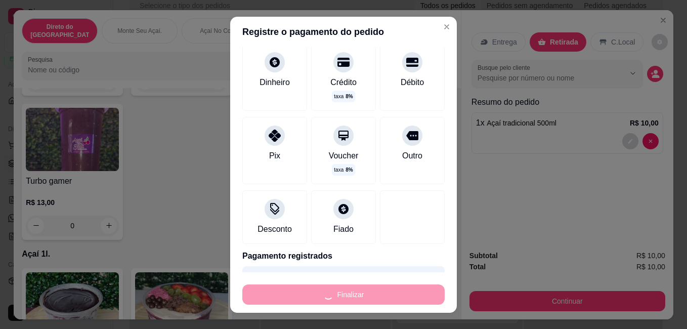
type input "0"
type input "-R$ 10,00"
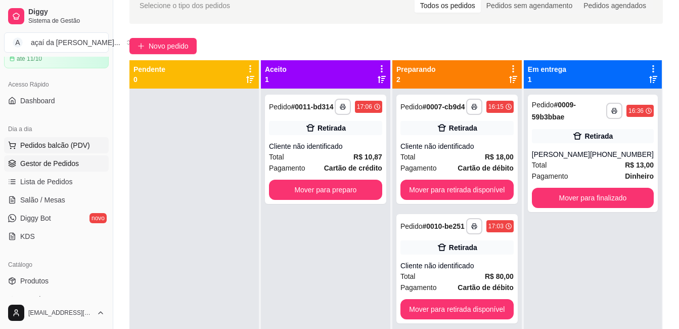
click at [75, 141] on span "Pedidos balcão (PDV)" at bounding box center [55, 145] width 70 height 10
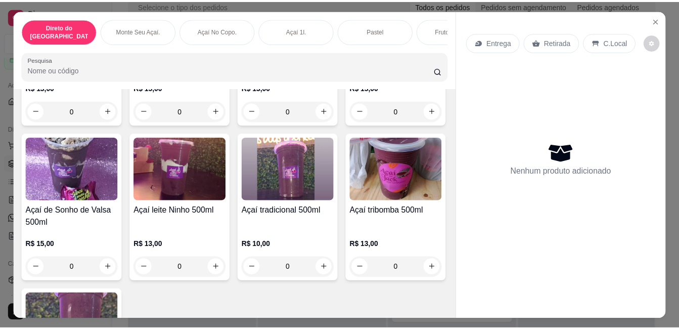
scroll to position [691, 0]
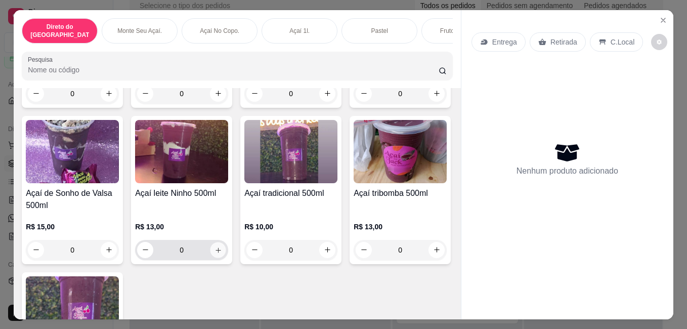
click at [222, 246] on icon "increase-product-quantity" at bounding box center [218, 250] width 8 height 8
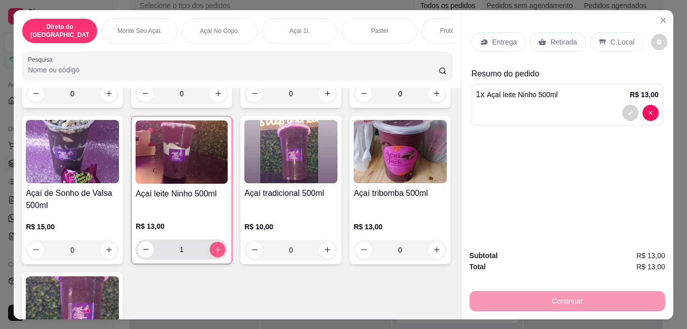
click at [226, 241] on button "increase-product-quantity" at bounding box center [218, 249] width 16 height 16
click at [226, 239] on div "2" at bounding box center [182, 249] width 88 height 20
click at [226, 241] on button "increase-product-quantity" at bounding box center [217, 249] width 16 height 16
type input "3"
click at [544, 37] on div "Retirada" at bounding box center [557, 41] width 56 height 19
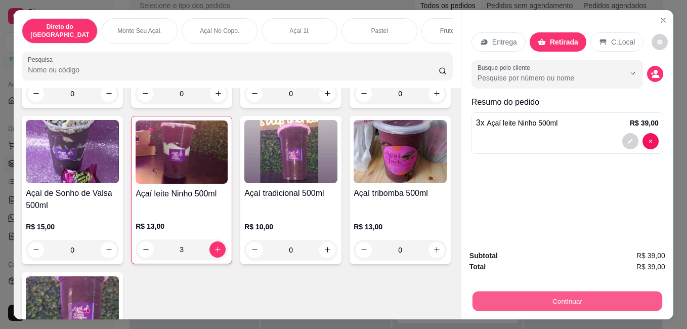
click at [545, 301] on button "Continuar" at bounding box center [567, 301] width 190 height 20
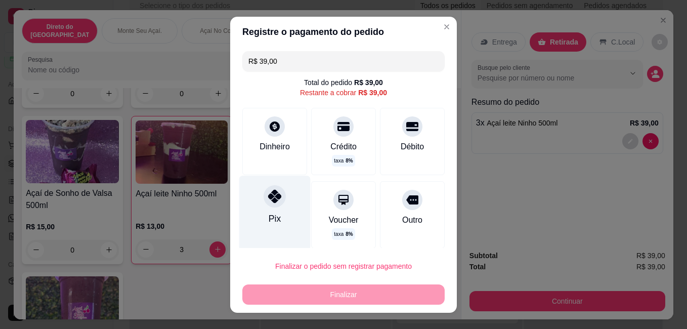
click at [272, 198] on icon at bounding box center [274, 195] width 13 height 13
type input "R$ 0,00"
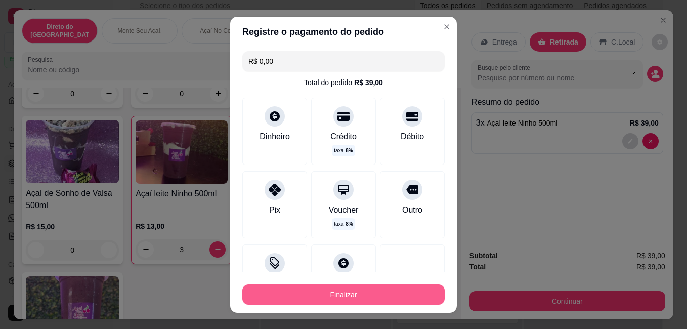
click at [382, 293] on button "Finalizar" at bounding box center [343, 294] width 202 height 20
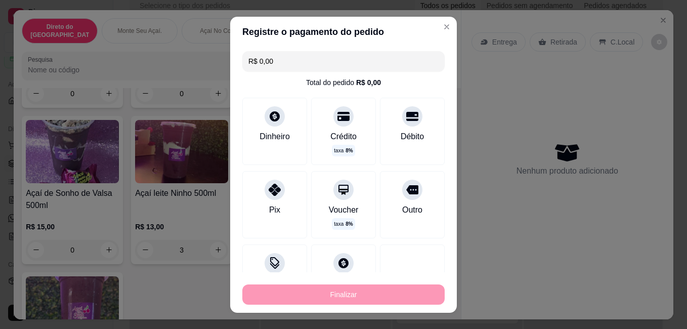
type input "0"
type input "-R$ 39,00"
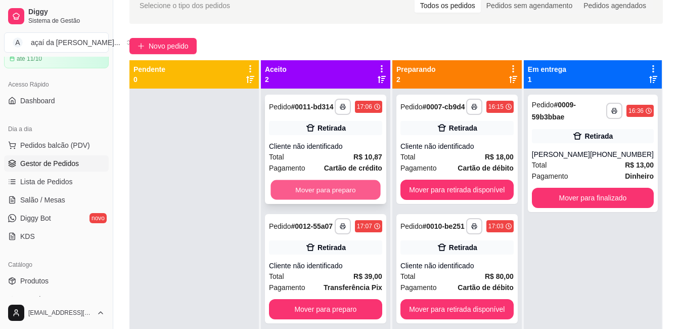
click at [344, 193] on button "Mover para preparo" at bounding box center [326, 190] width 110 height 20
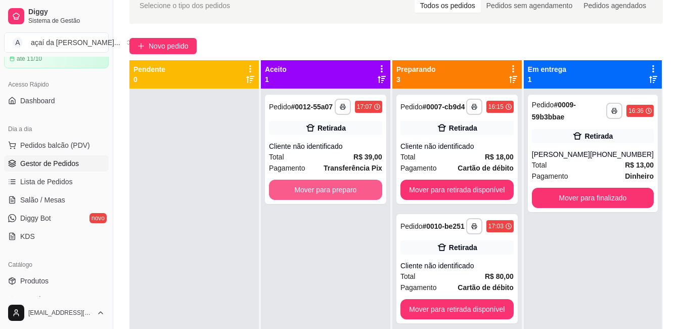
click at [344, 193] on button "Mover para preparo" at bounding box center [325, 190] width 113 height 20
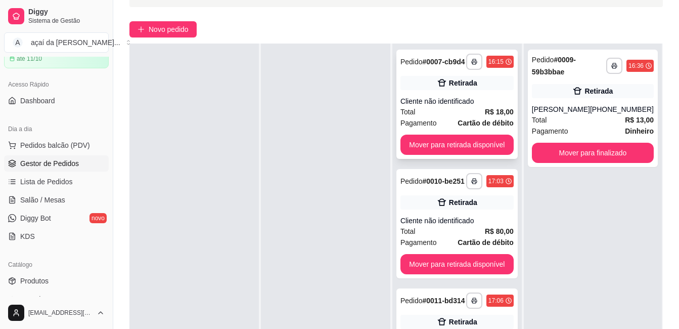
click at [477, 88] on div "Retirada" at bounding box center [457, 83] width 113 height 14
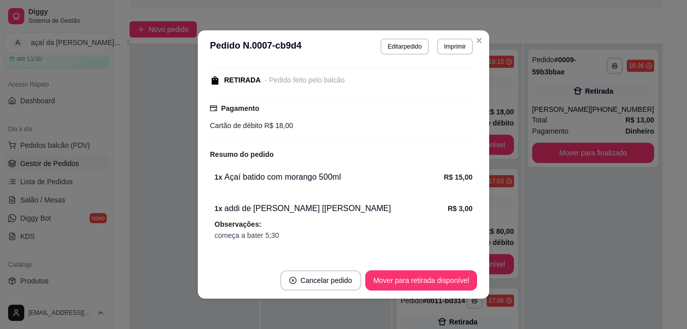
scroll to position [128, 0]
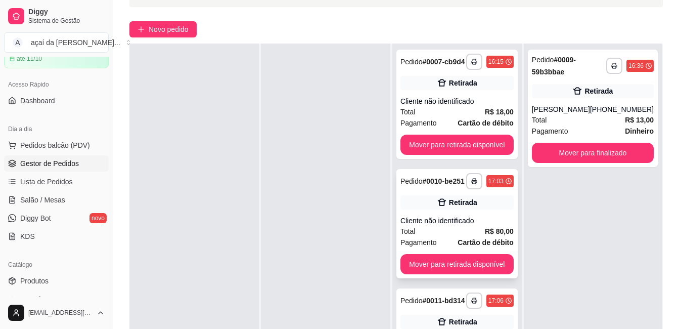
click at [465, 237] on div "Total R$ 80,00" at bounding box center [457, 231] width 113 height 11
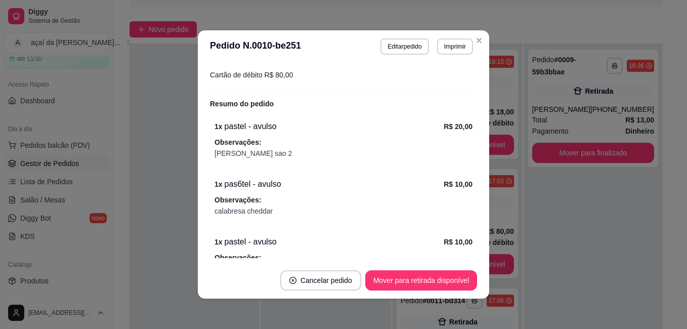
scroll to position [168, 0]
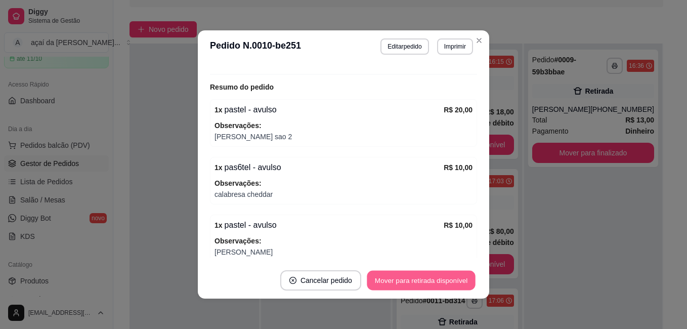
click at [415, 284] on button "Mover para retirada disponível" at bounding box center [421, 281] width 108 height 20
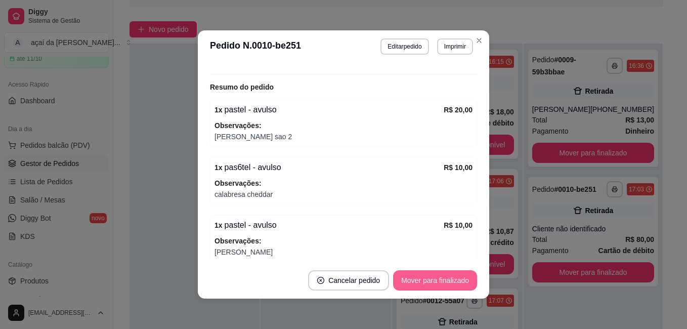
click at [431, 276] on button "Mover para finalizado" at bounding box center [435, 280] width 84 height 20
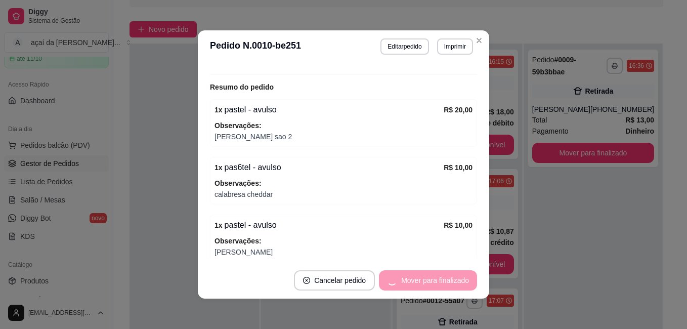
scroll to position [125, 0]
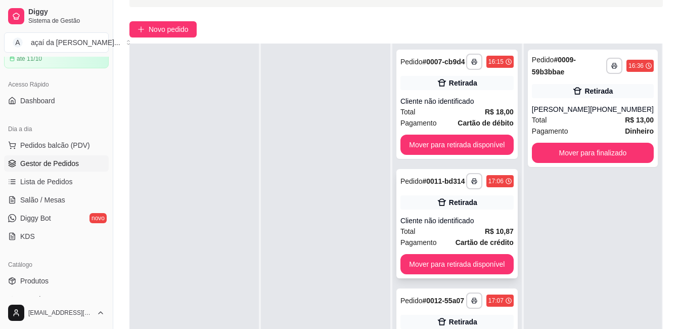
click at [433, 221] on div "**********" at bounding box center [456, 223] width 121 height 109
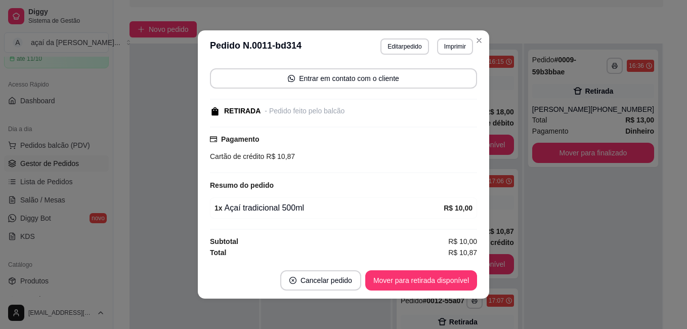
scroll to position [2, 0]
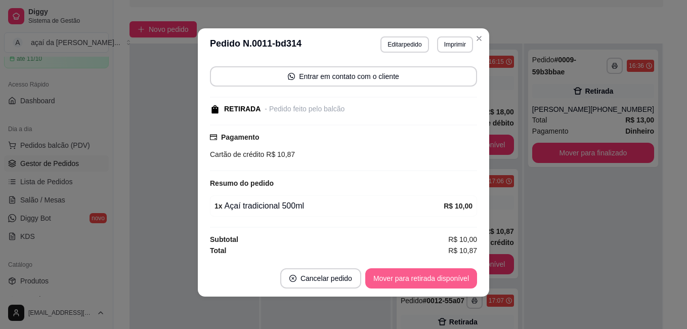
click at [456, 273] on button "Mover para retirada disponível" at bounding box center [421, 278] width 112 height 20
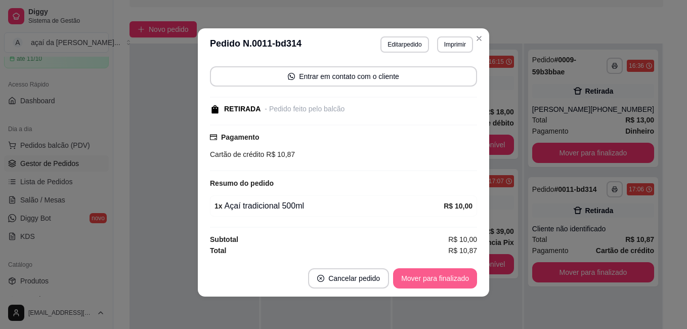
click at [452, 281] on button "Mover para finalizado" at bounding box center [435, 278] width 84 height 20
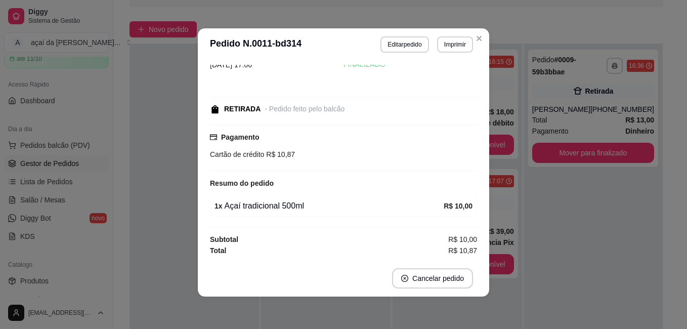
scroll to position [27, 0]
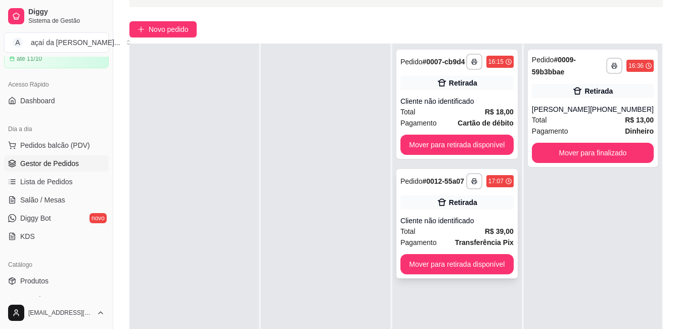
click at [450, 225] on div "**********" at bounding box center [456, 223] width 121 height 109
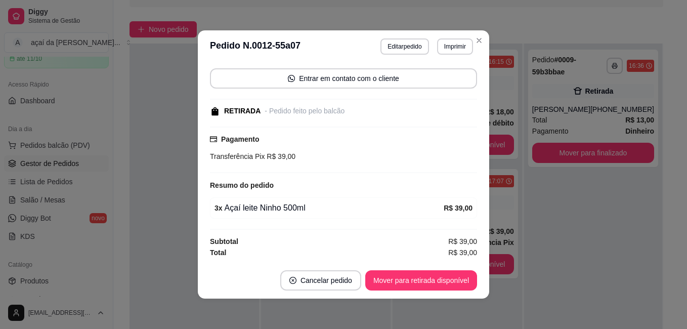
scroll to position [2, 0]
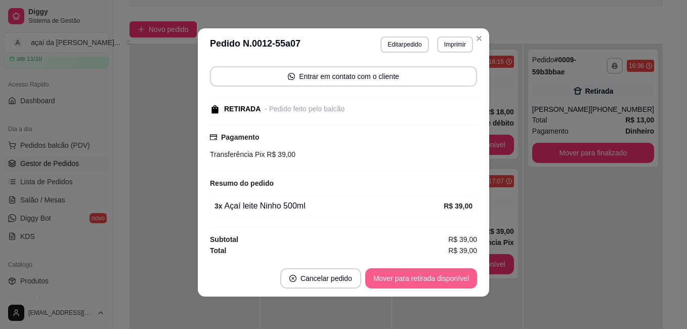
click at [417, 275] on button "Mover para retirada disponível" at bounding box center [421, 278] width 112 height 20
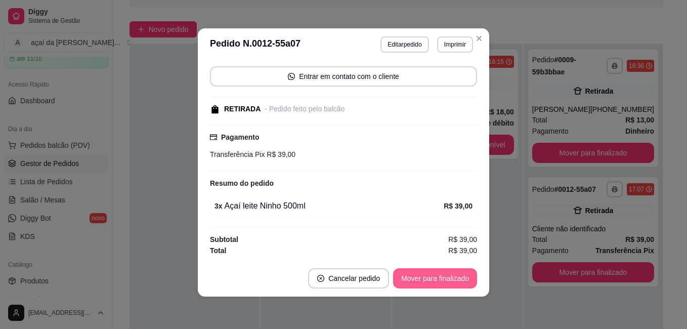
click at [440, 274] on button "Mover para finalizado" at bounding box center [435, 278] width 84 height 20
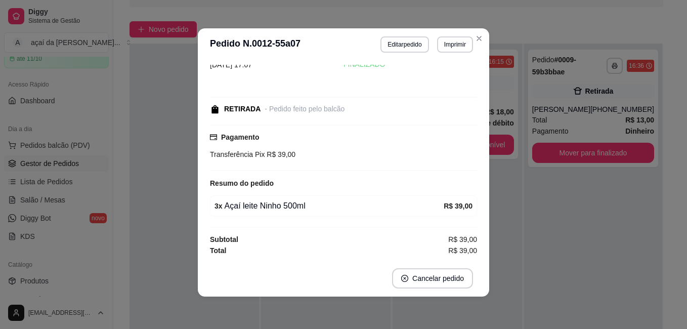
scroll to position [27, 0]
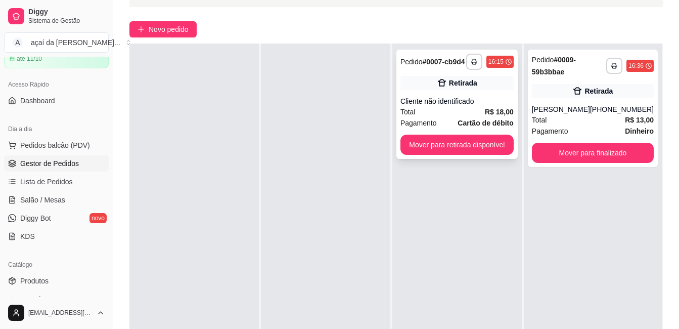
click at [478, 100] on div "Cliente não identificado" at bounding box center [457, 101] width 113 height 10
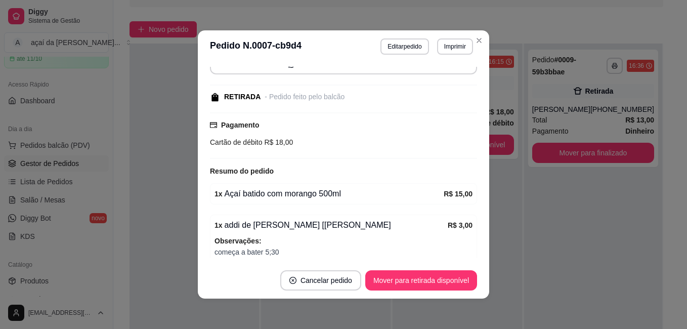
scroll to position [128, 0]
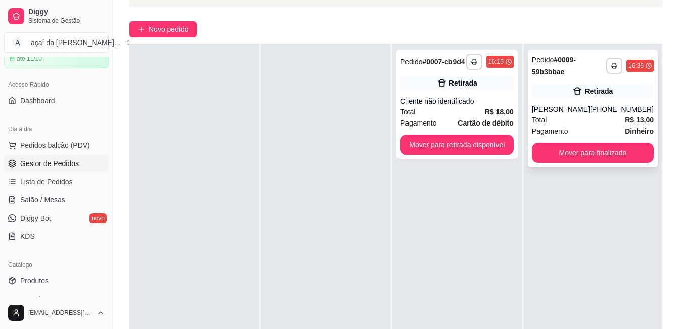
click at [575, 99] on div "**********" at bounding box center [593, 108] width 130 height 117
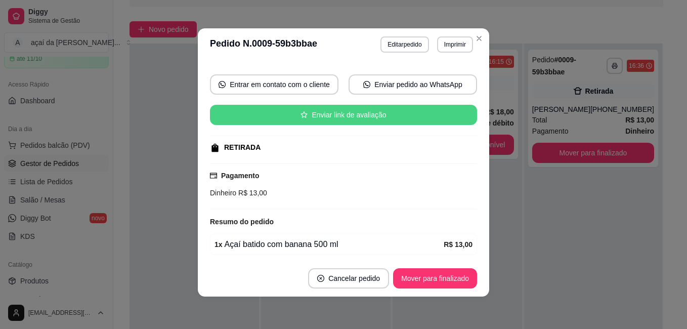
scroll to position [123, 0]
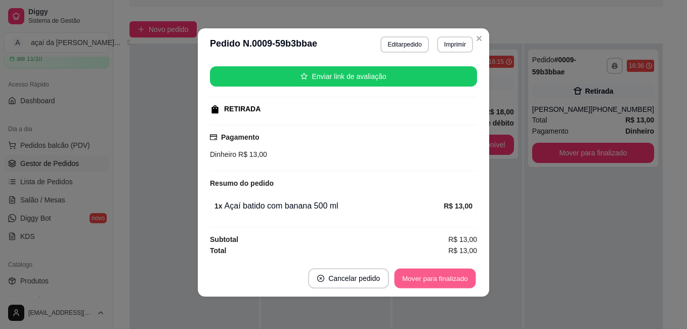
click at [426, 271] on button "Mover para finalizado" at bounding box center [434, 279] width 81 height 20
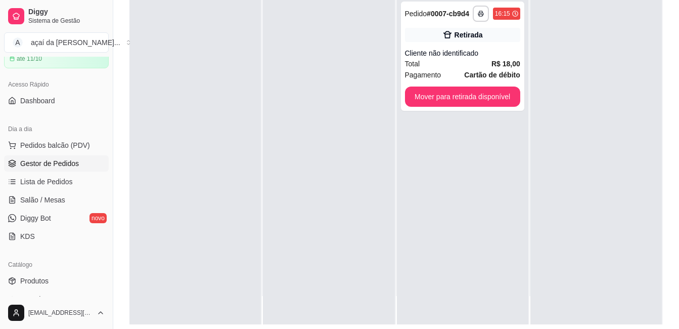
scroll to position [154, 0]
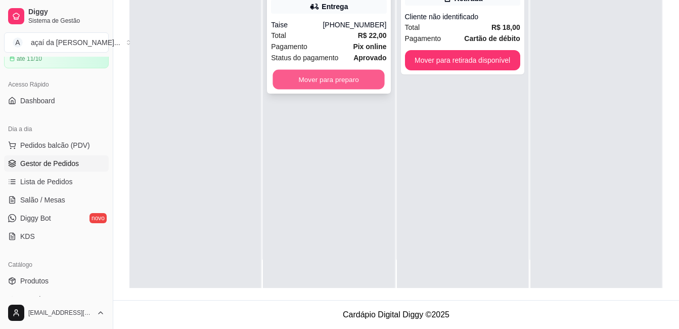
click at [327, 81] on button "Mover para preparo" at bounding box center [329, 80] width 112 height 20
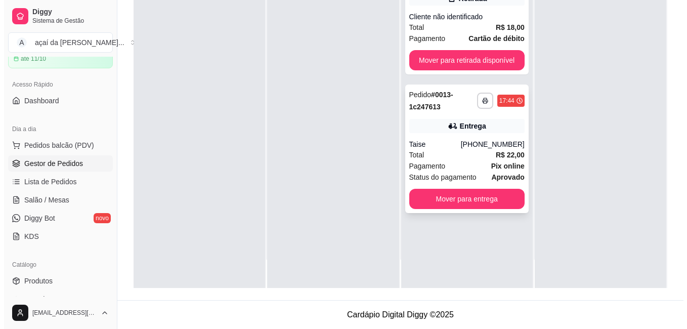
scroll to position [0, 0]
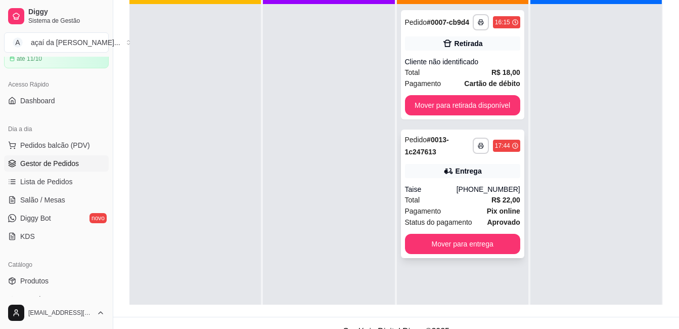
click at [454, 182] on div "**********" at bounding box center [462, 193] width 123 height 128
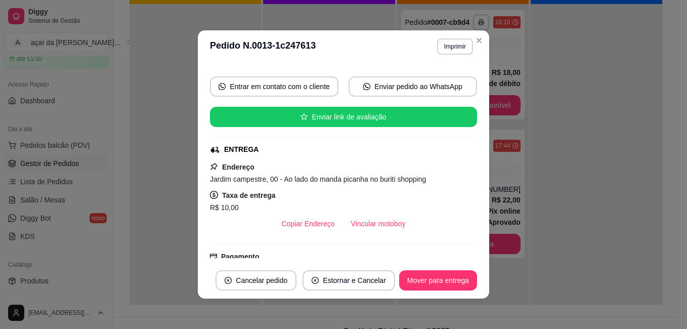
scroll to position [218, 0]
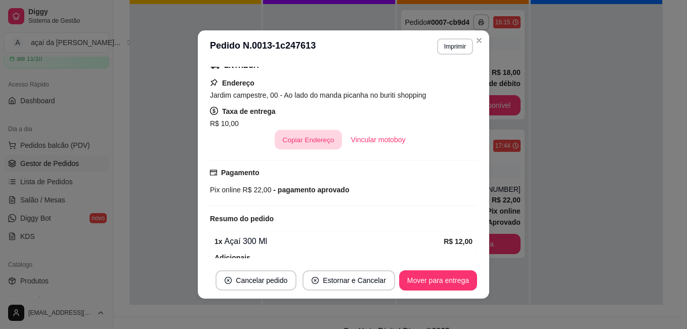
click at [290, 142] on button "Copiar Endereço" at bounding box center [308, 140] width 67 height 20
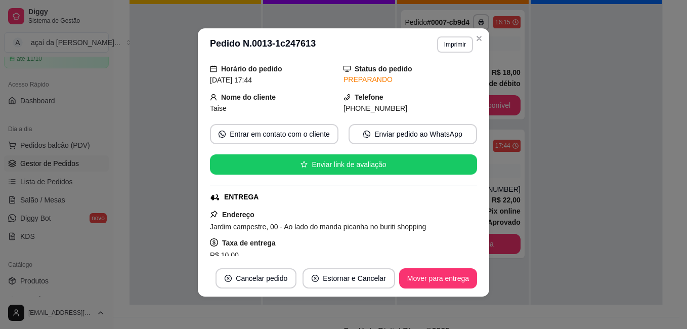
scroll to position [17, 0]
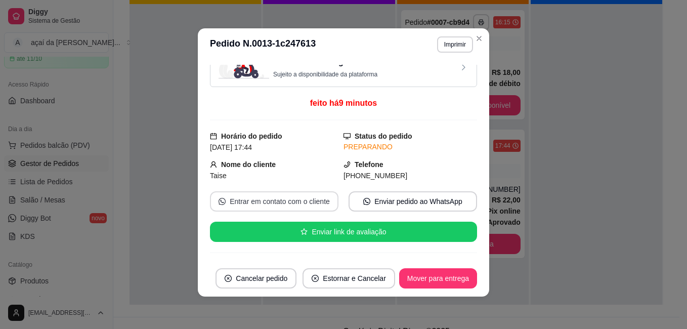
click at [293, 209] on button "Entrar em contato com o cliente" at bounding box center [274, 201] width 128 height 20
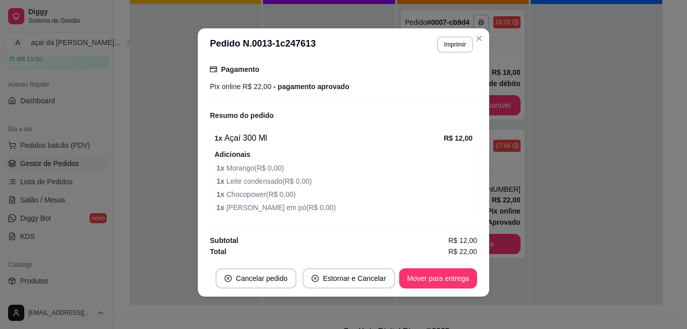
scroll to position [271, 0]
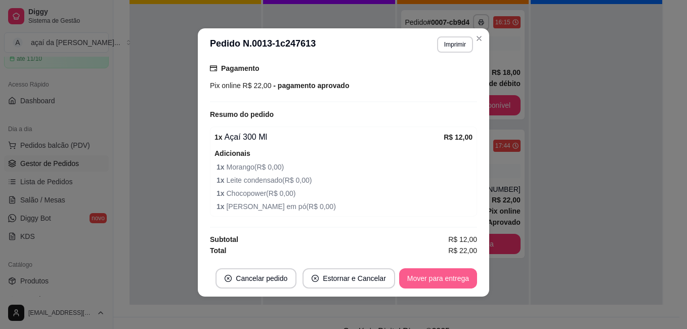
click at [446, 282] on button "Mover para entrega" at bounding box center [438, 278] width 78 height 20
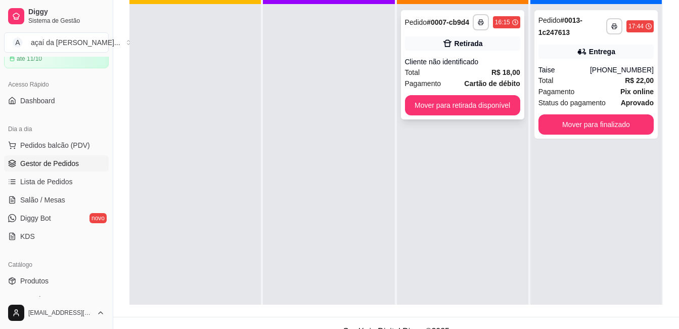
click at [445, 58] on div "Cliente não identificado" at bounding box center [462, 62] width 115 height 10
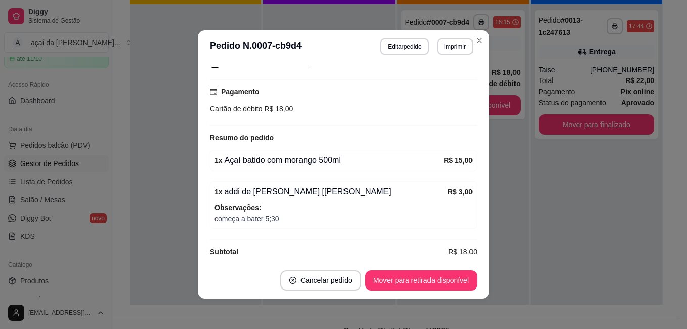
scroll to position [128, 0]
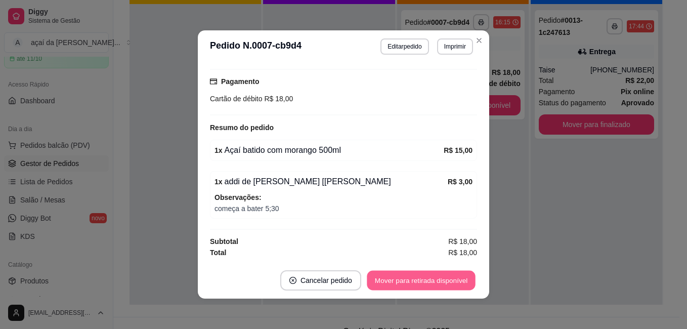
click at [448, 278] on button "Mover para retirada disponível" at bounding box center [421, 281] width 108 height 20
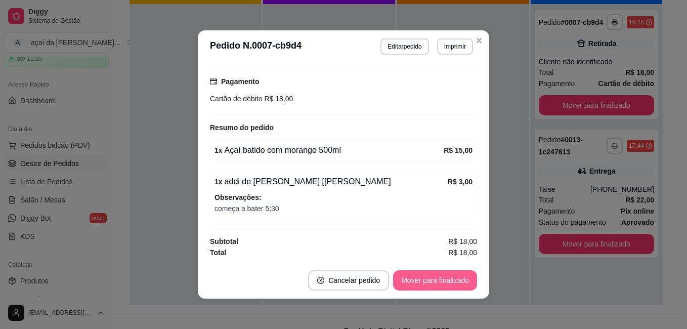
click at [448, 278] on button "Mover para finalizado" at bounding box center [435, 280] width 84 height 20
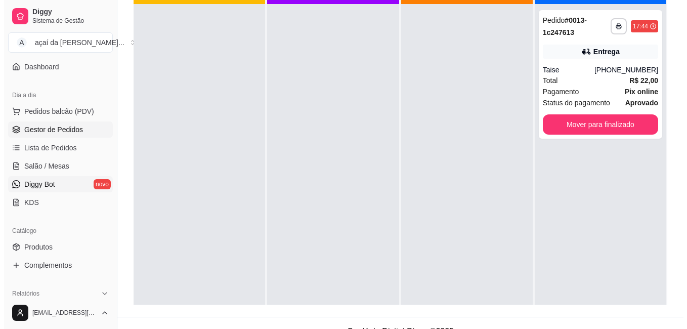
scroll to position [101, 0]
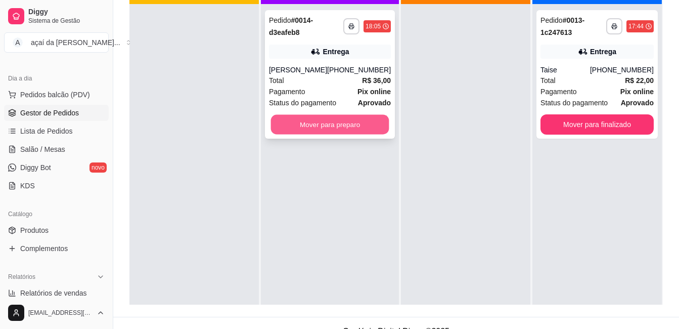
click at [332, 135] on button "Mover para preparo" at bounding box center [330, 125] width 118 height 20
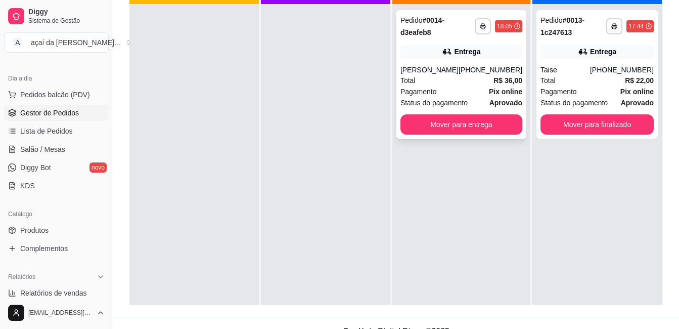
click at [462, 75] on div "[PHONE_NUMBER]" at bounding box center [491, 70] width 64 height 10
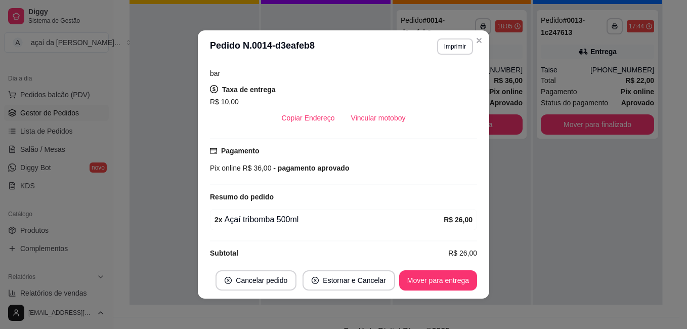
scroll to position [201, 0]
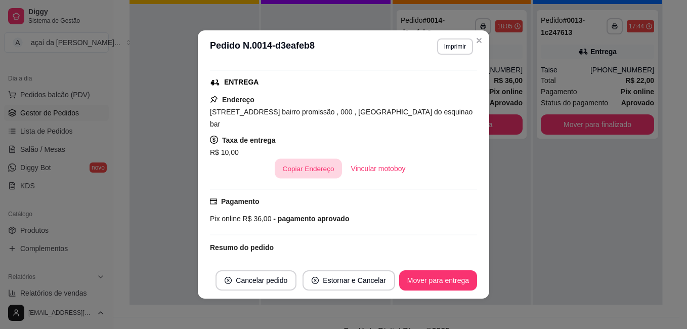
click at [292, 159] on button "Copiar Endereço" at bounding box center [308, 169] width 67 height 20
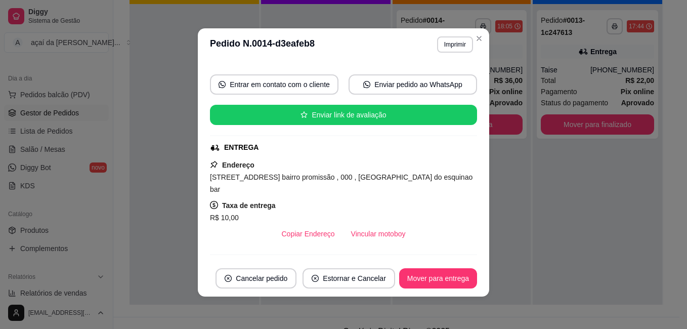
scroll to position [66, 0]
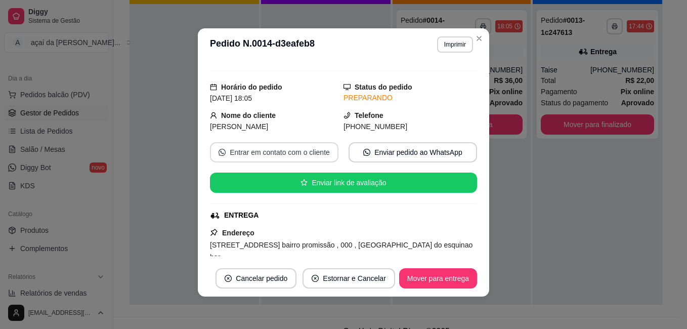
click at [278, 151] on button "Entrar em contato com o cliente" at bounding box center [274, 152] width 128 height 20
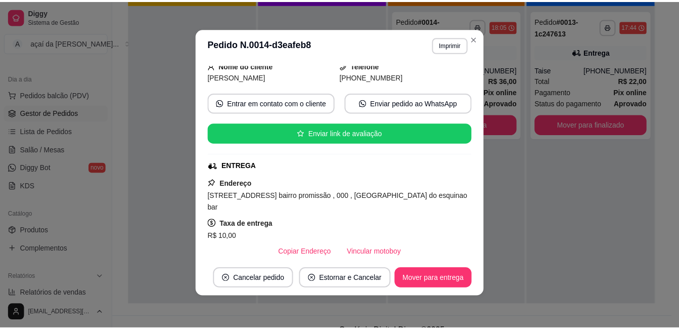
scroll to position [17, 0]
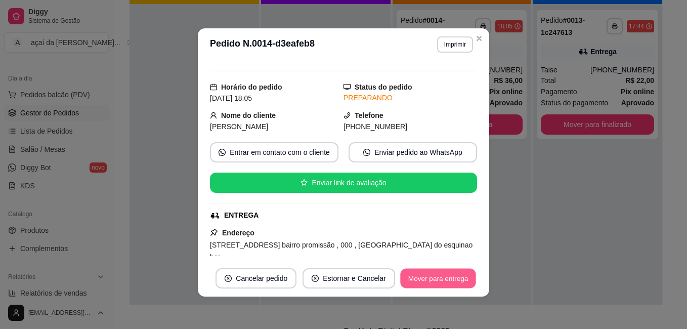
click at [441, 282] on button "Mover para entrega" at bounding box center [438, 279] width 76 height 20
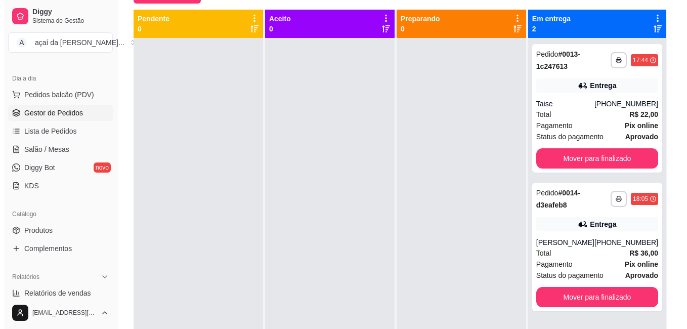
scroll to position [70, 0]
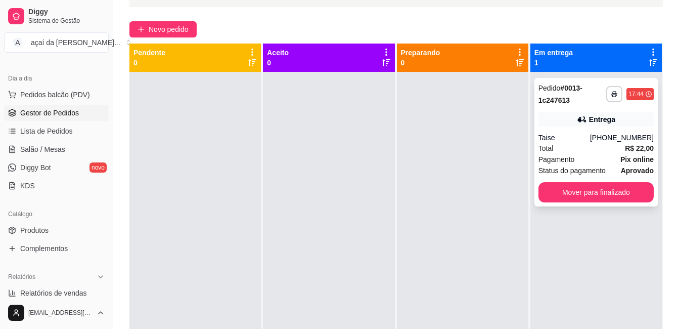
click at [576, 128] on div "**********" at bounding box center [596, 142] width 123 height 128
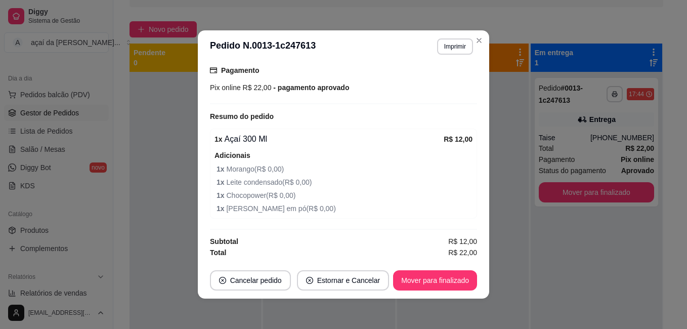
scroll to position [2, 0]
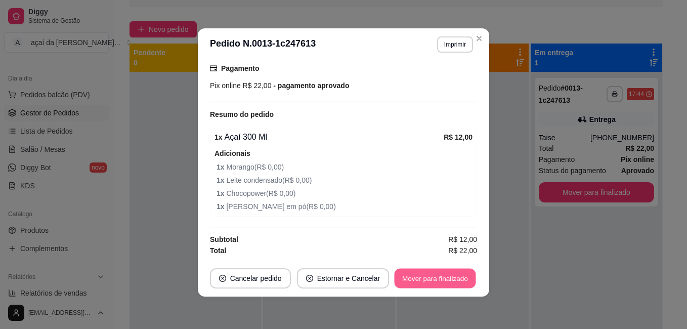
click at [438, 279] on button "Mover para finalizado" at bounding box center [434, 279] width 81 height 20
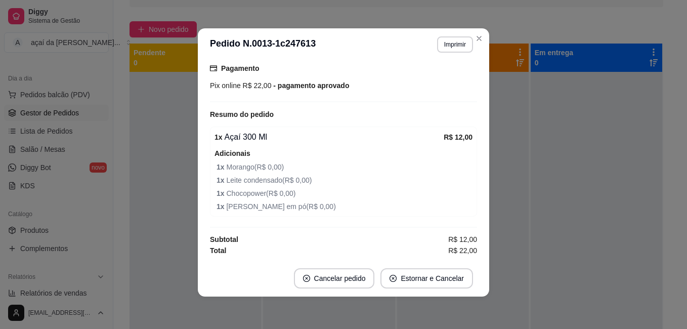
scroll to position [287, 0]
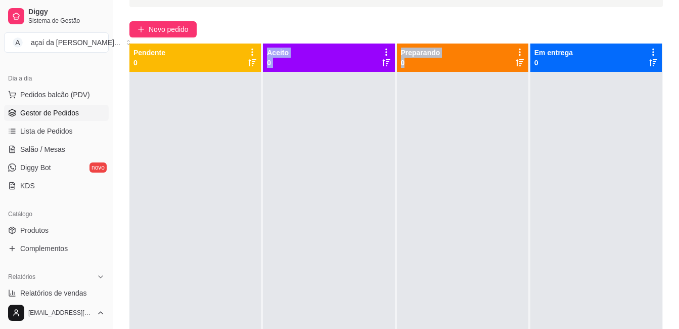
drag, startPoint x: 191, startPoint y: 117, endPoint x: 386, endPoint y: 83, distance: 197.5
drag, startPoint x: 386, startPoint y: 83, endPoint x: 245, endPoint y: 103, distance: 142.4
click at [245, 103] on div at bounding box center [194, 236] width 131 height 329
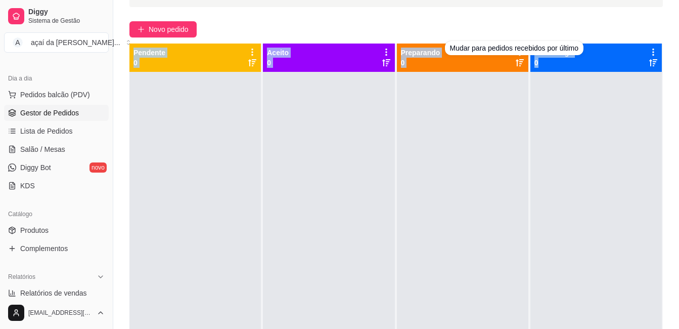
drag, startPoint x: 135, startPoint y: 50, endPoint x: 590, endPoint y: 58, distance: 454.7
click at [590, 58] on div "Pendente 0 Aceito 0 Preparando 0 Em entrega 0" at bounding box center [396, 207] width 534 height 329
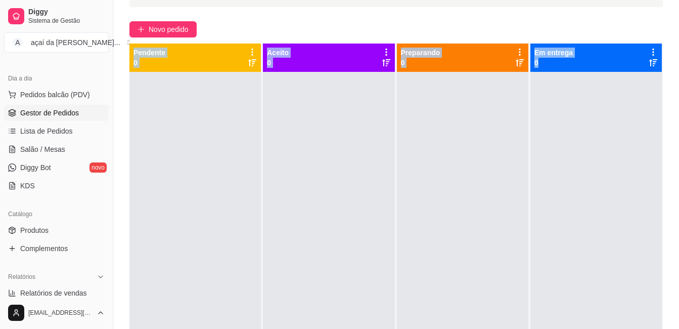
click at [406, 171] on div at bounding box center [462, 236] width 131 height 329
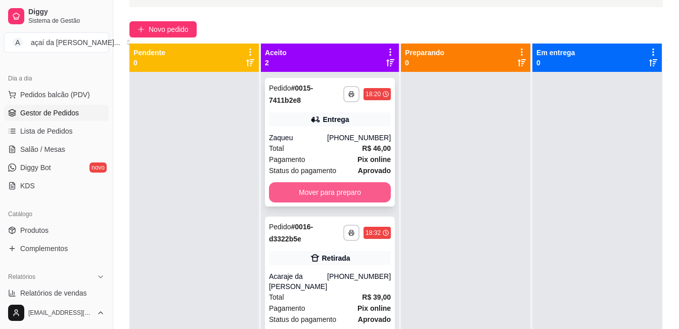
click at [331, 196] on button "Mover para preparo" at bounding box center [330, 192] width 122 height 20
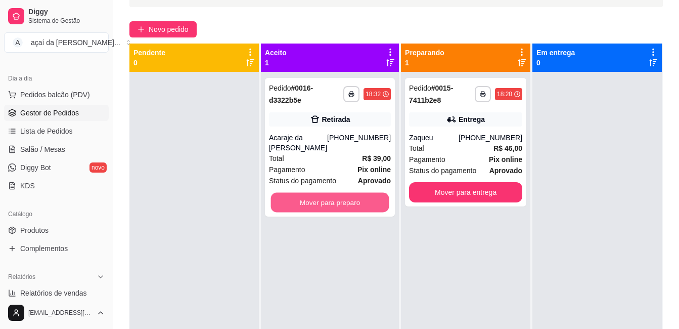
click at [331, 196] on button "Mover para preparo" at bounding box center [330, 203] width 118 height 20
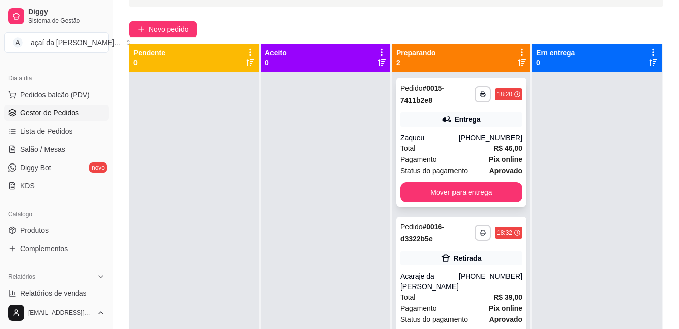
click at [463, 153] on div "Total R$ 46,00" at bounding box center [462, 148] width 122 height 11
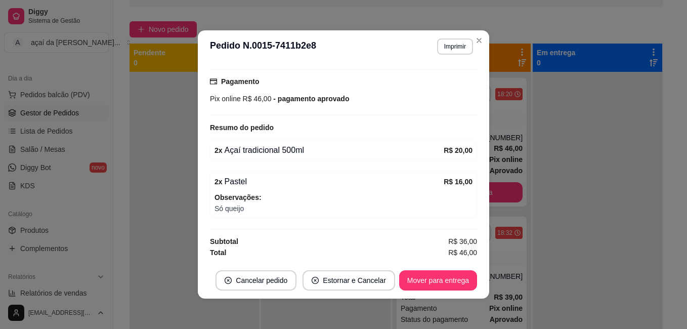
scroll to position [225, 0]
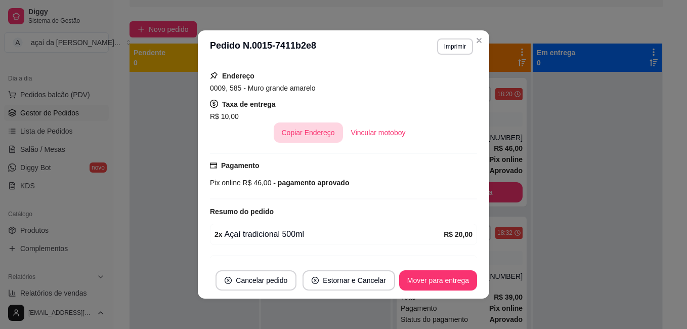
click at [319, 138] on button "Copiar Endereço" at bounding box center [308, 132] width 69 height 20
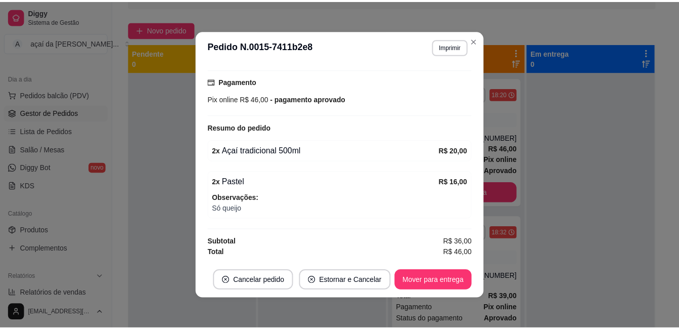
scroll to position [175, 0]
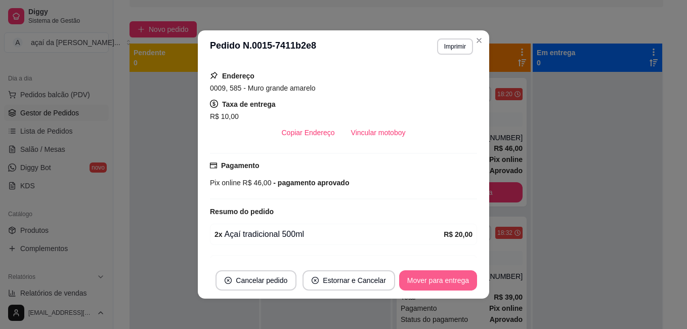
click at [423, 278] on button "Mover para entrega" at bounding box center [438, 280] width 78 height 20
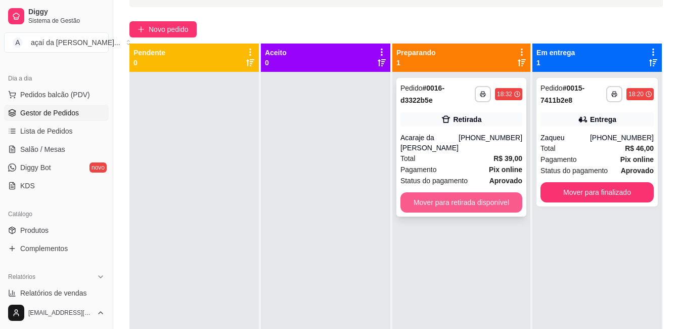
click at [481, 192] on button "Mover para retirada disponível" at bounding box center [462, 202] width 122 height 20
